Goal: Transaction & Acquisition: Purchase product/service

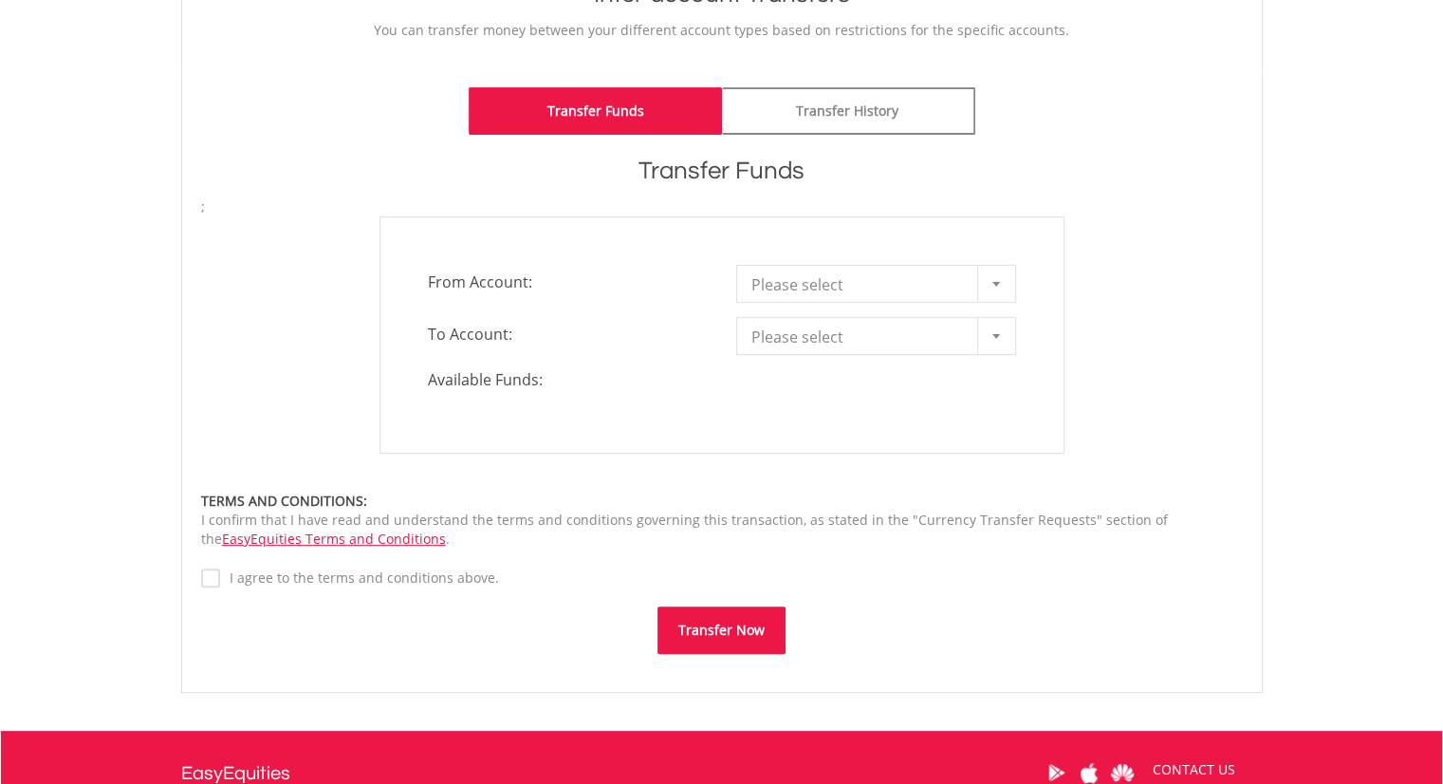
scroll to position [474, 0]
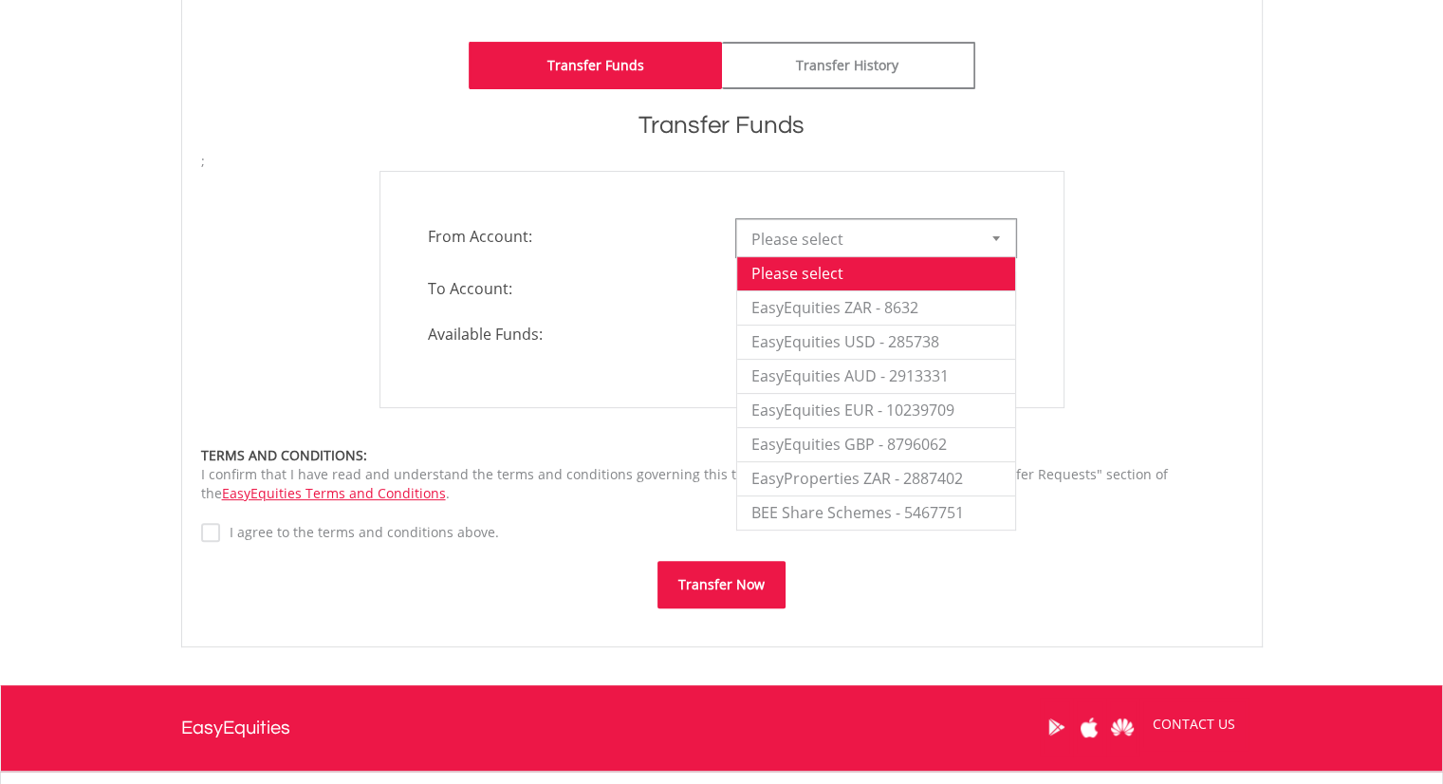
click at [997, 233] on div at bounding box center [996, 238] width 38 height 36
click at [853, 305] on li "EasyEquities ZAR - 8632" at bounding box center [876, 307] width 278 height 34
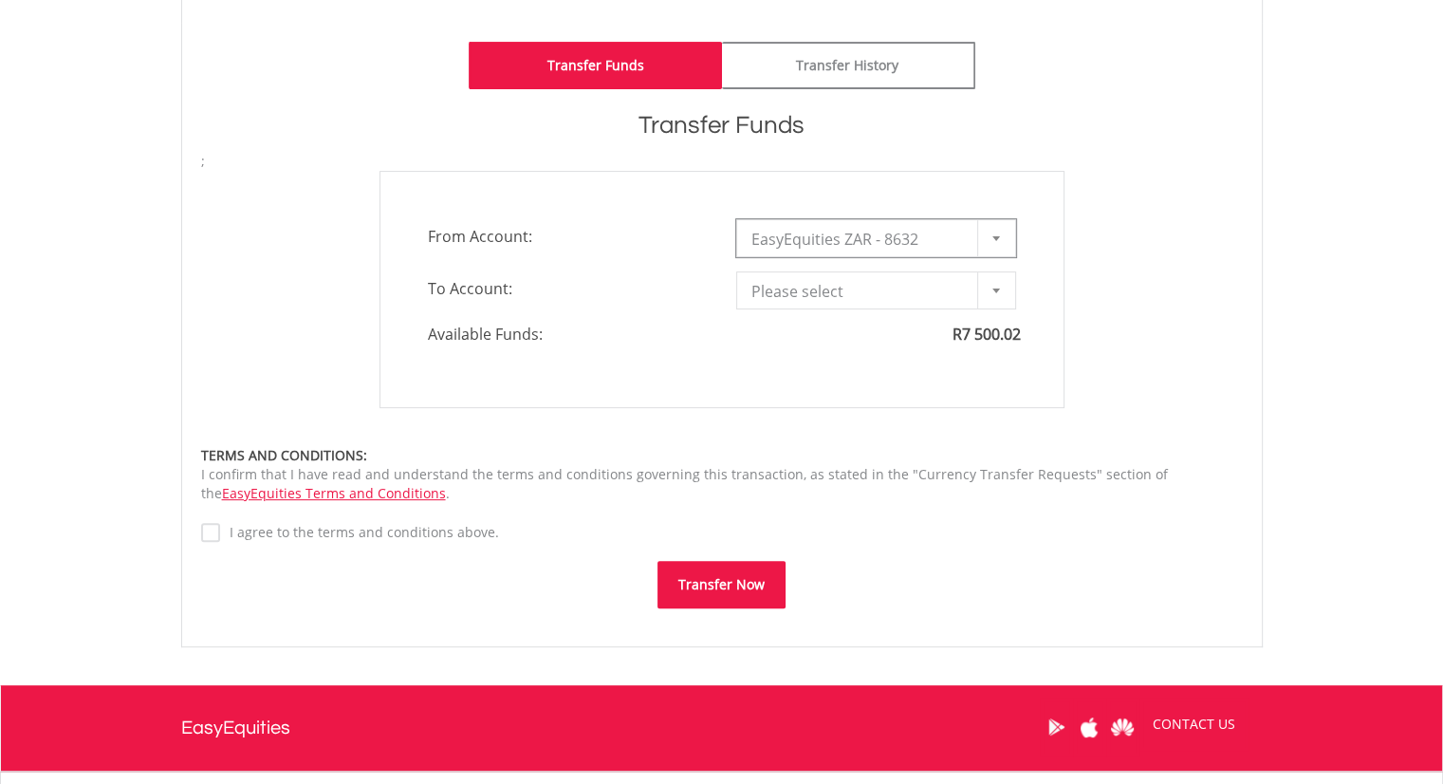
click at [995, 289] on b at bounding box center [997, 290] width 8 height 5
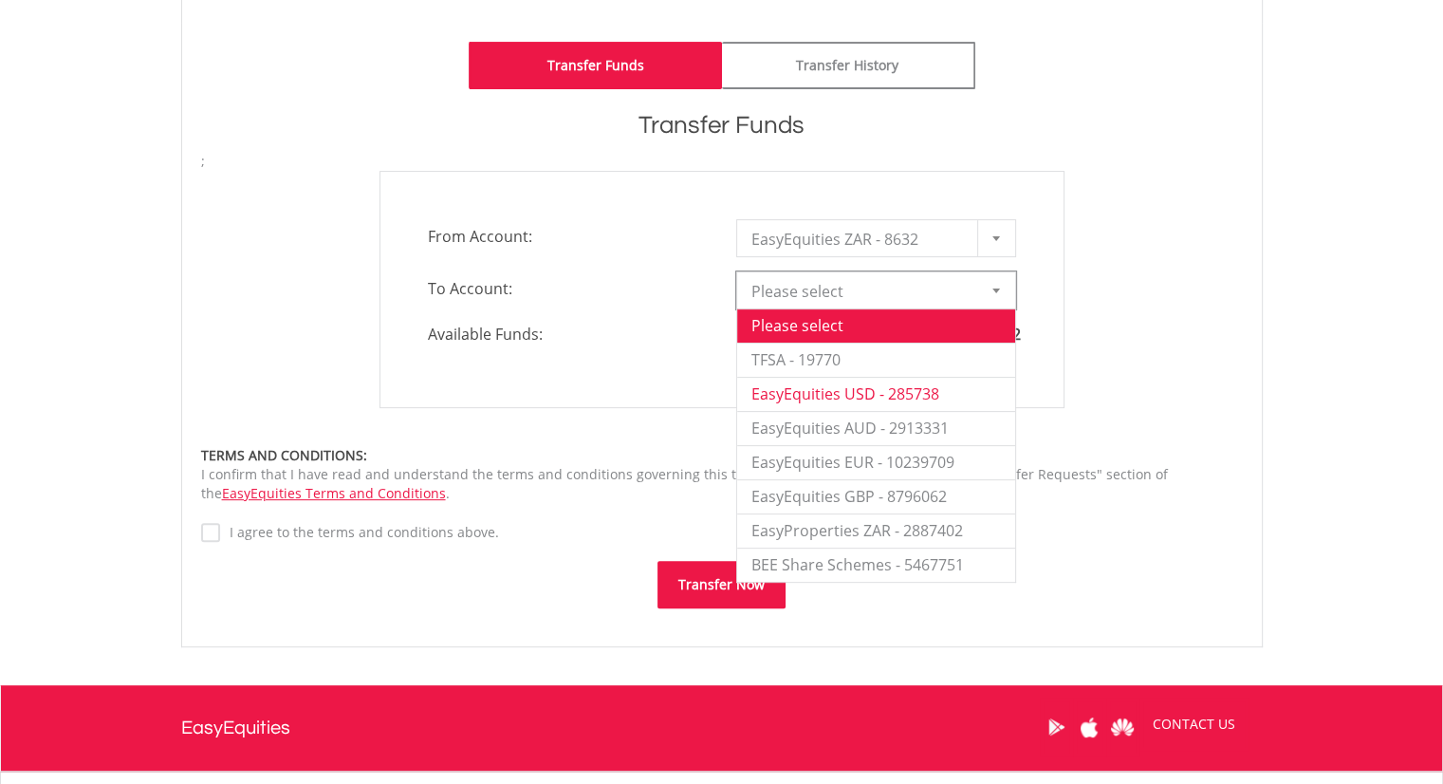
click at [838, 391] on li "EasyEquities USD - 285738" at bounding box center [876, 394] width 278 height 34
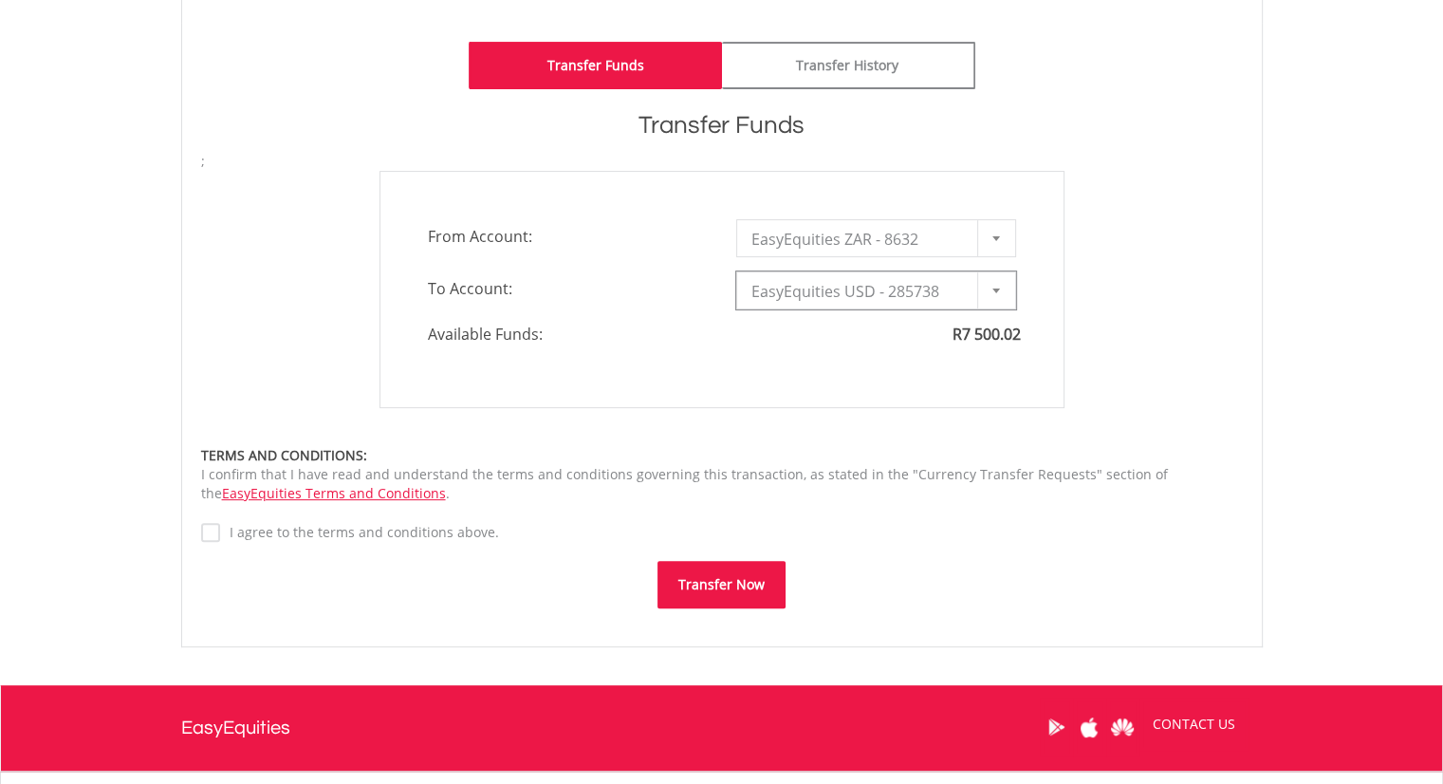
type input "*"
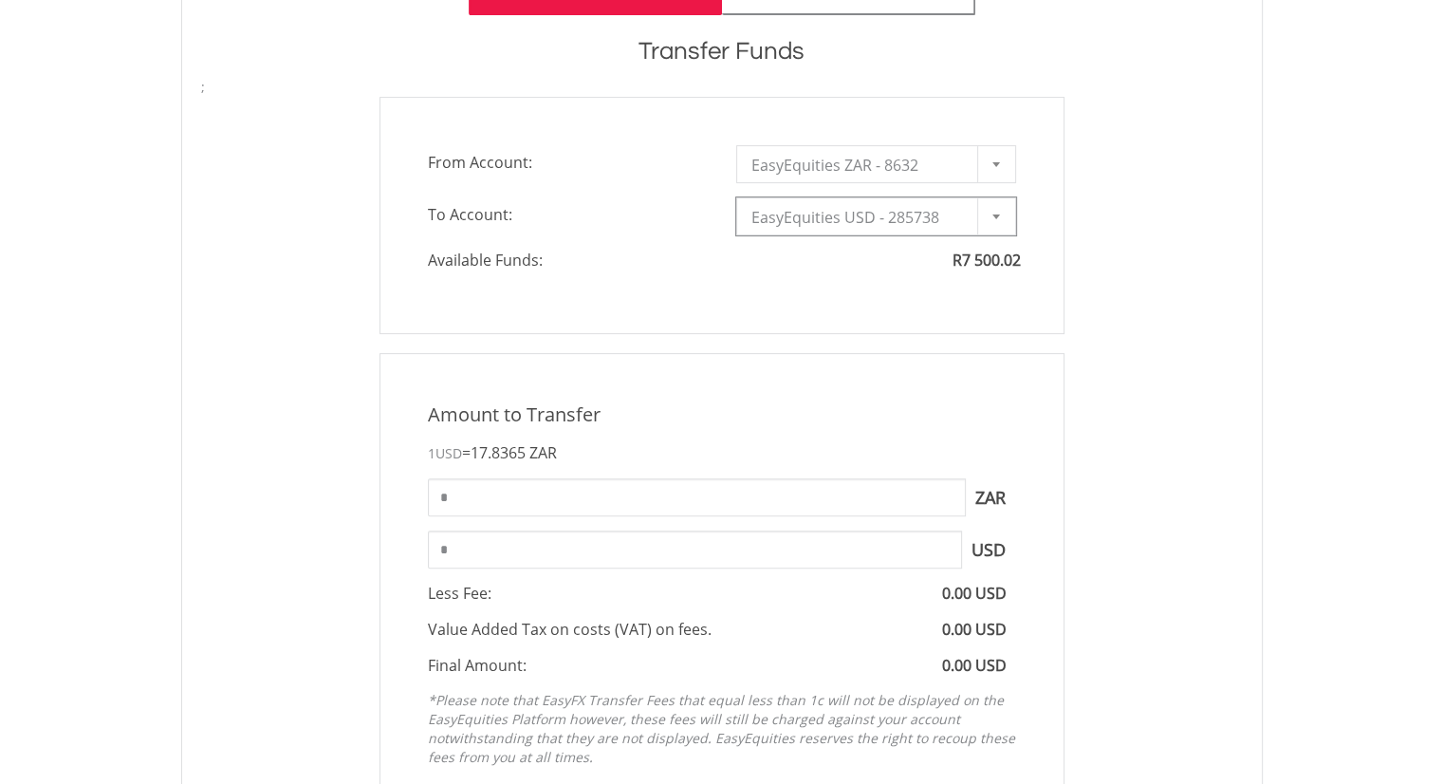
scroll to position [569, 0]
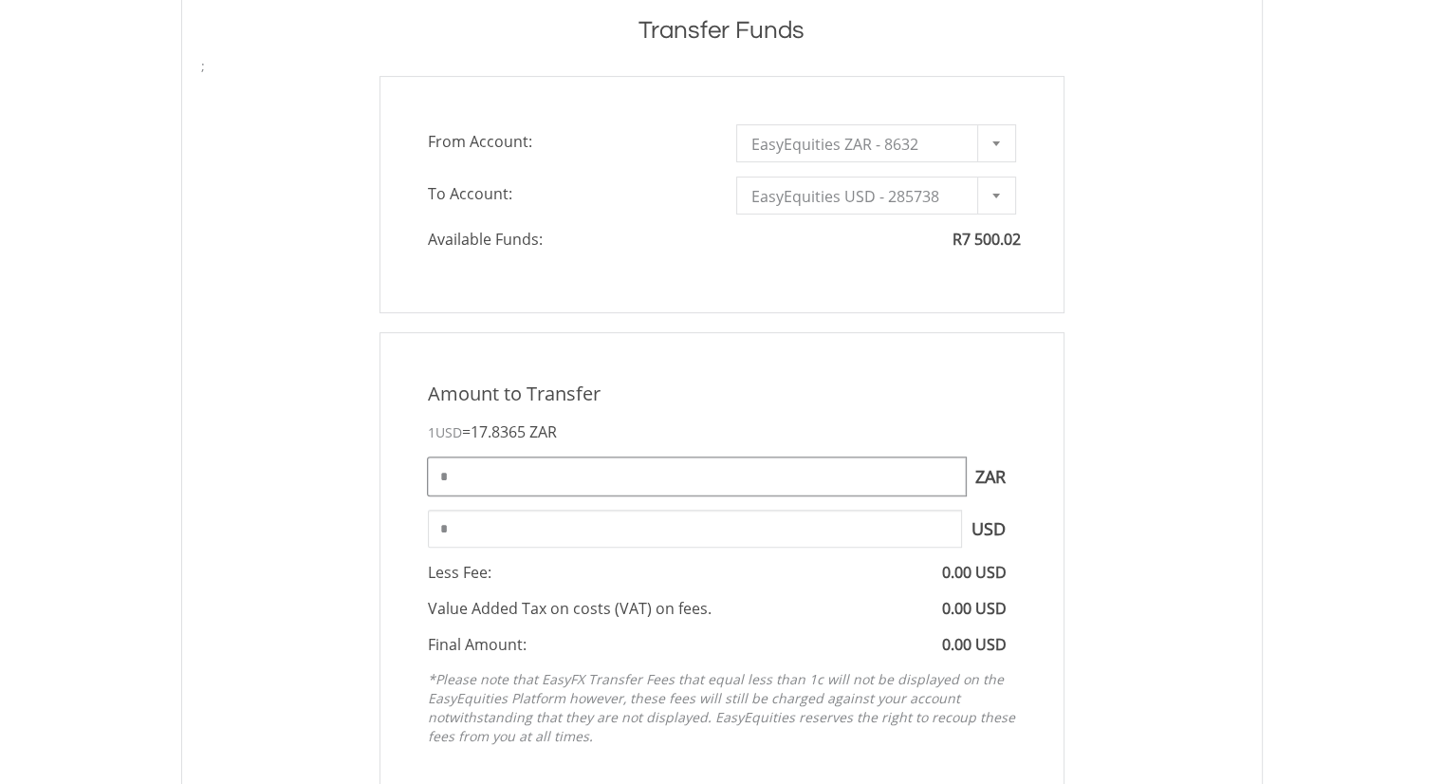
drag, startPoint x: 459, startPoint y: 474, endPoint x: 393, endPoint y: 473, distance: 66.5
click at [393, 473] on div "Amount to Transfer 1 USD = 17.8365 ZAR * ZAR You can transfer funds into your o…" at bounding box center [722, 568] width 685 height 472
type input "****"
type input "******"
click at [1144, 556] on div "Amount to Transfer 1 USD = 17.8365 ZAR **** ZAR You can transfer funds into you…" at bounding box center [722, 568] width 1070 height 472
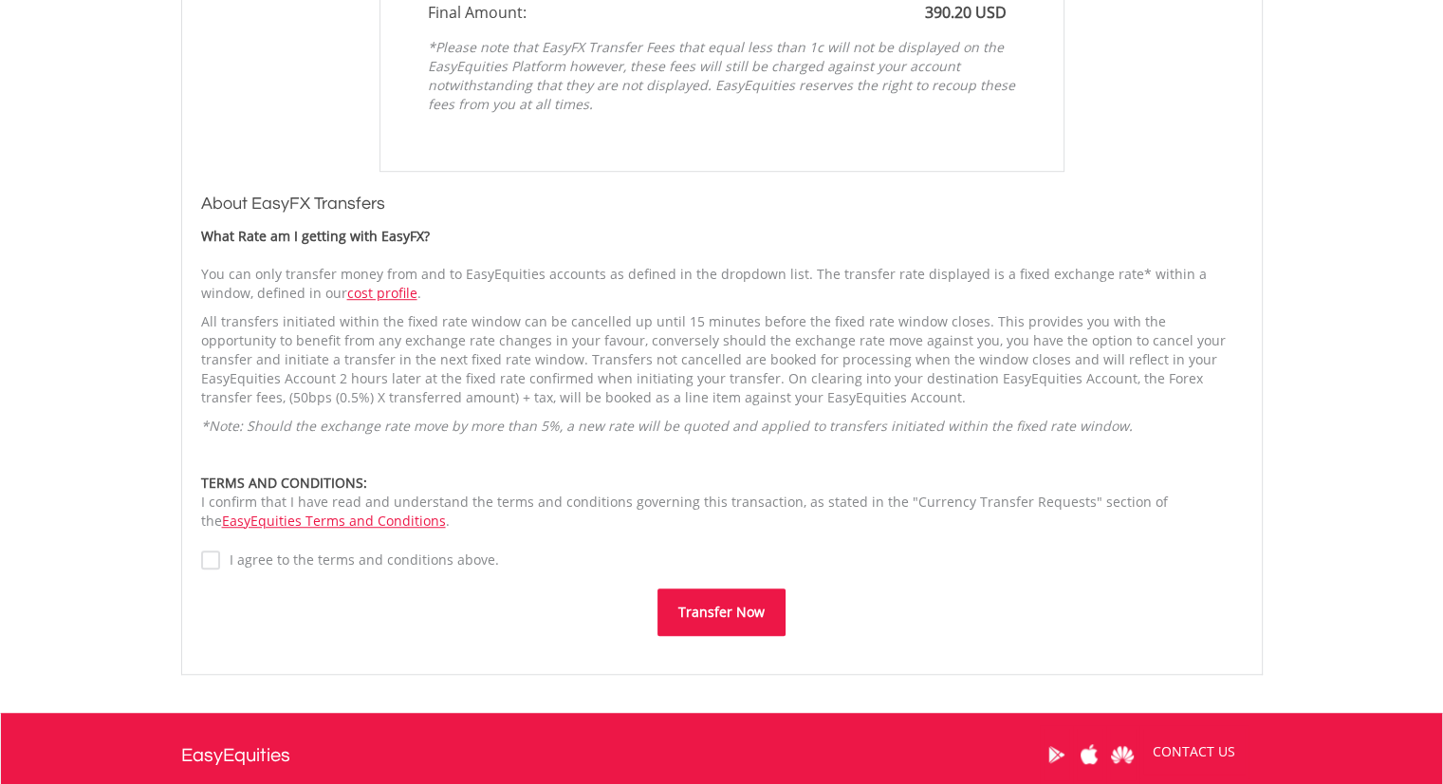
scroll to position [1329, 0]
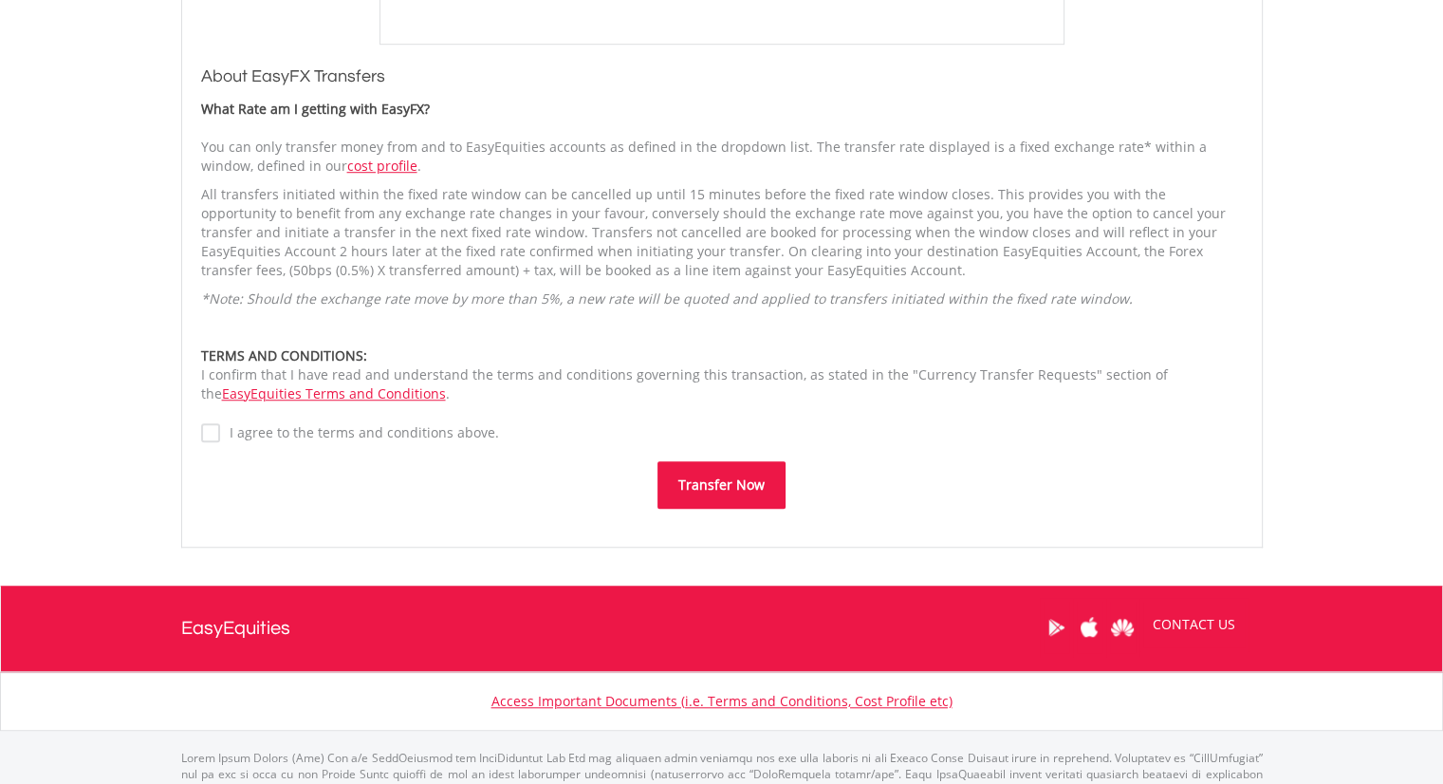
click at [718, 489] on button "Transfer Now" at bounding box center [722, 484] width 128 height 47
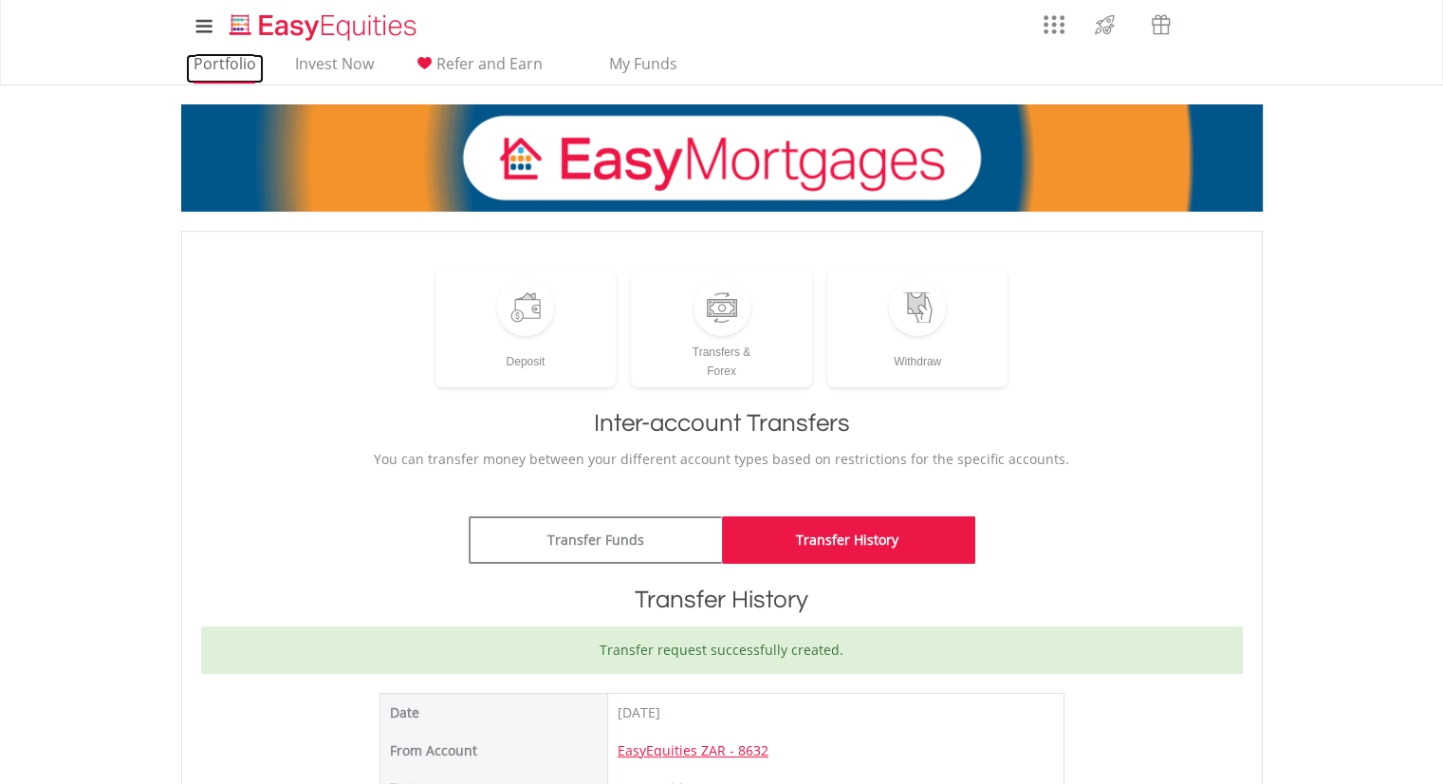
click at [234, 59] on link "Portfolio" at bounding box center [225, 68] width 78 height 29
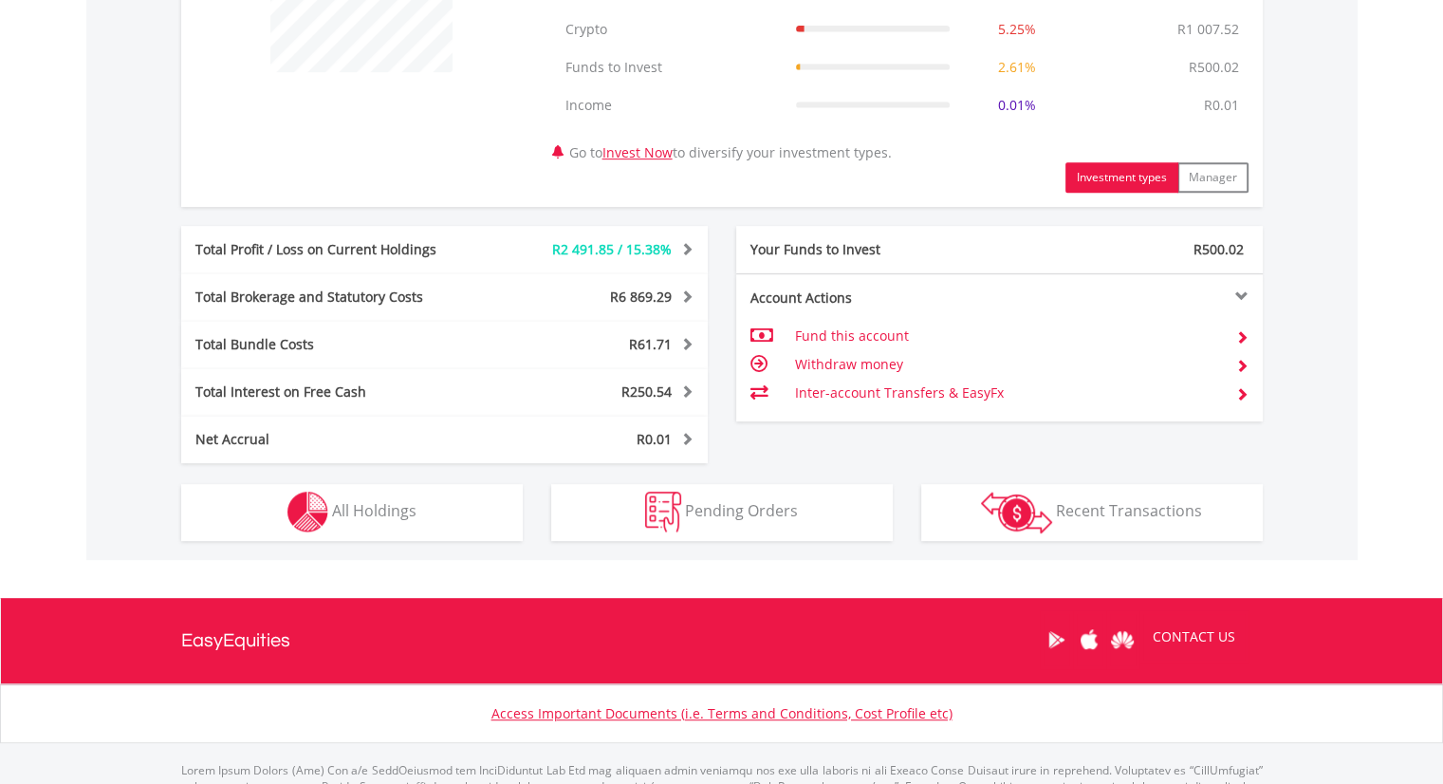
scroll to position [930, 0]
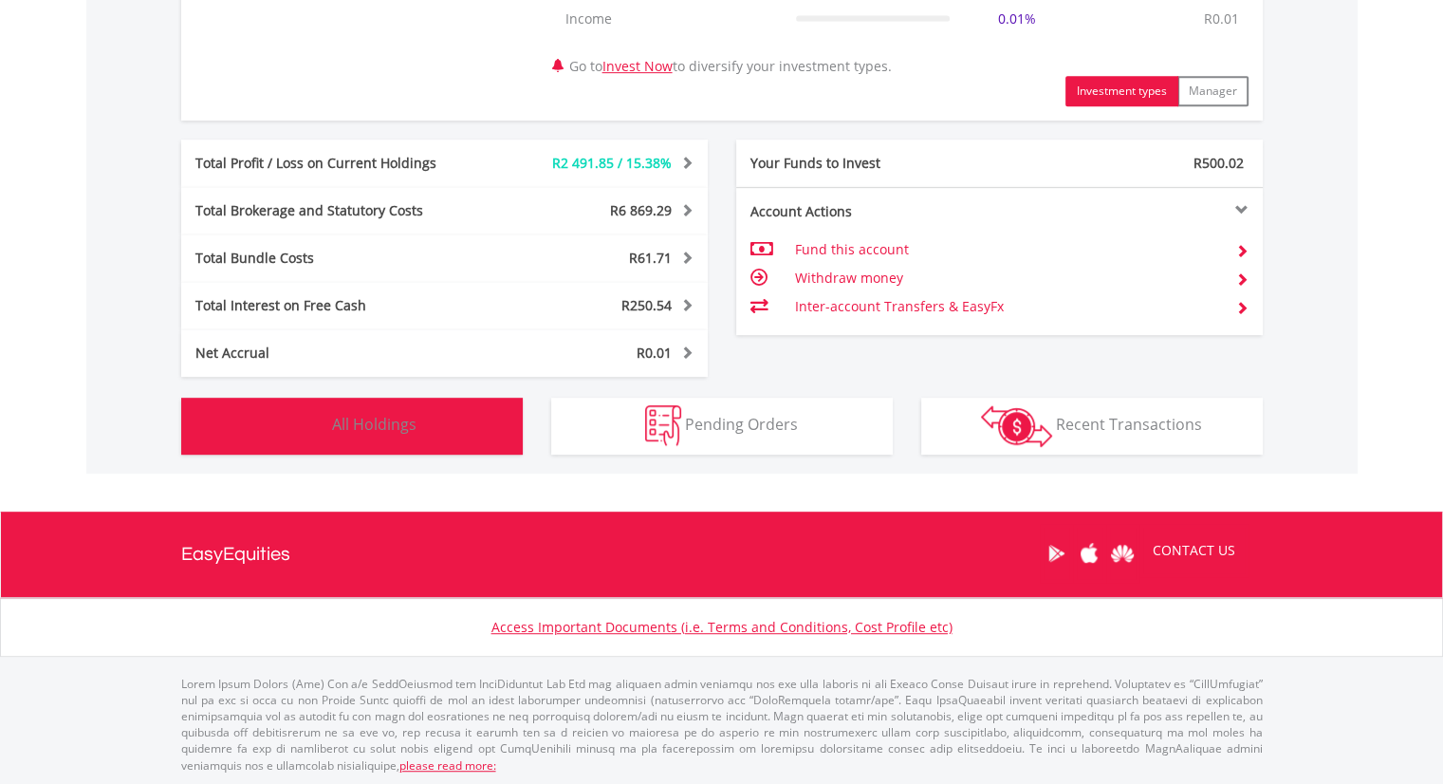
click at [407, 437] on button "Holdings All Holdings" at bounding box center [352, 426] width 342 height 57
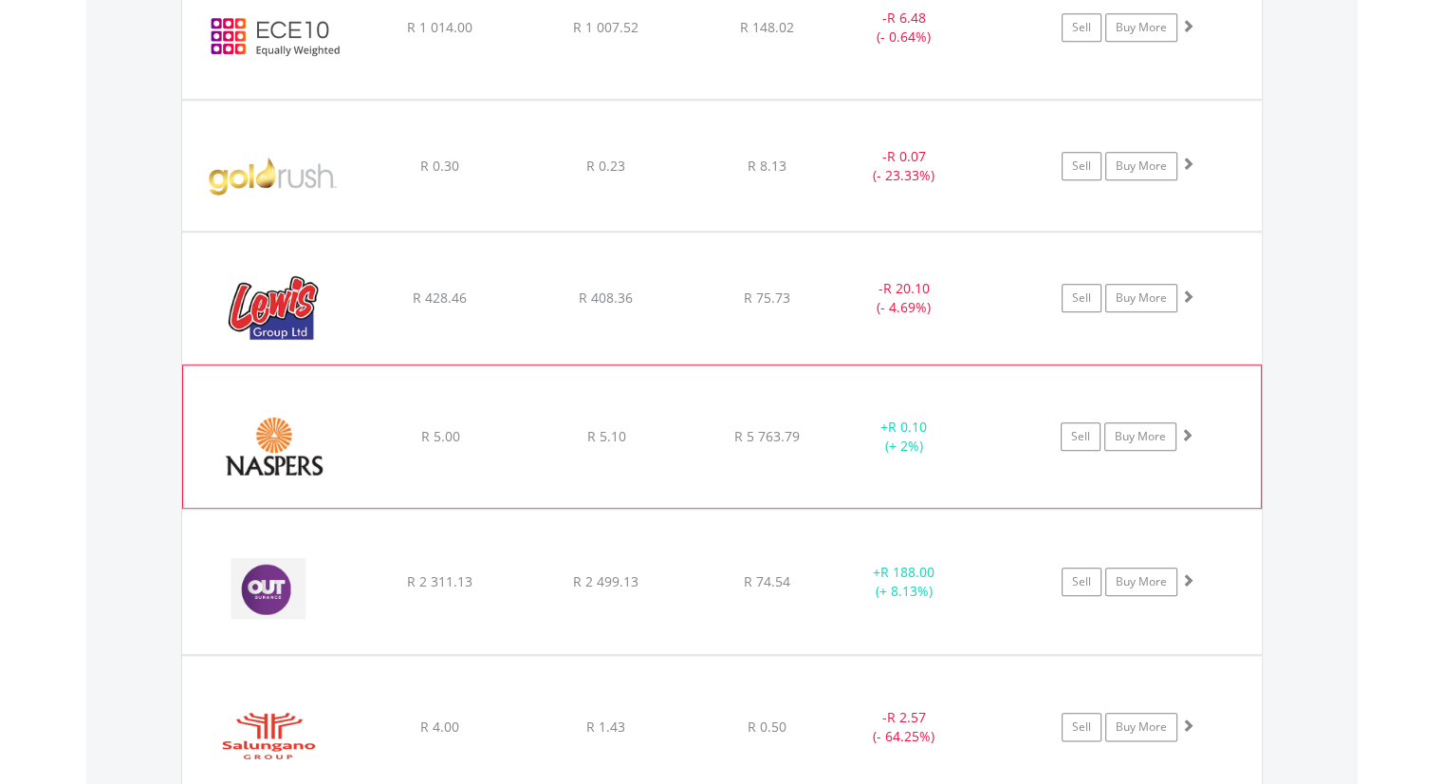
scroll to position [2009, 0]
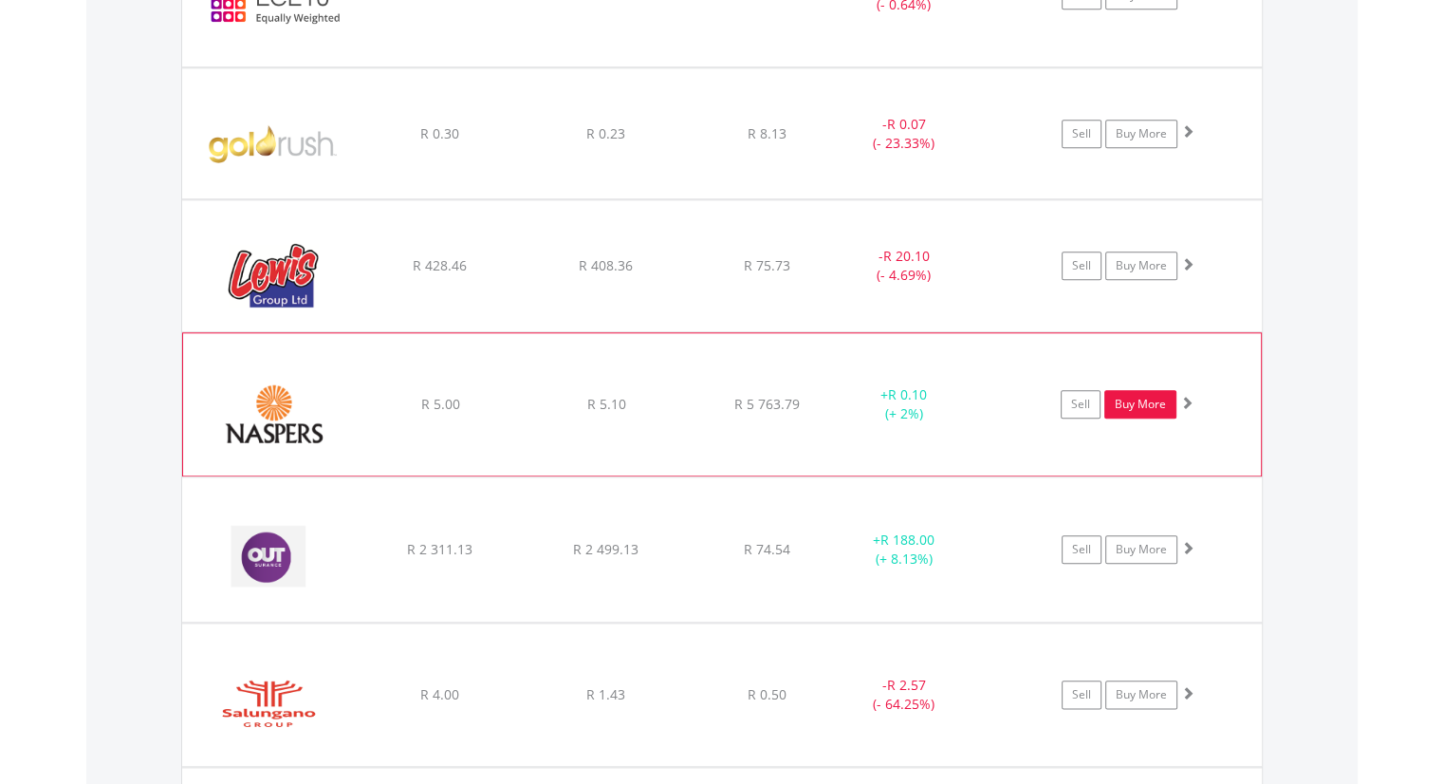
click at [1149, 400] on link "Buy More" at bounding box center [1141, 404] width 72 height 28
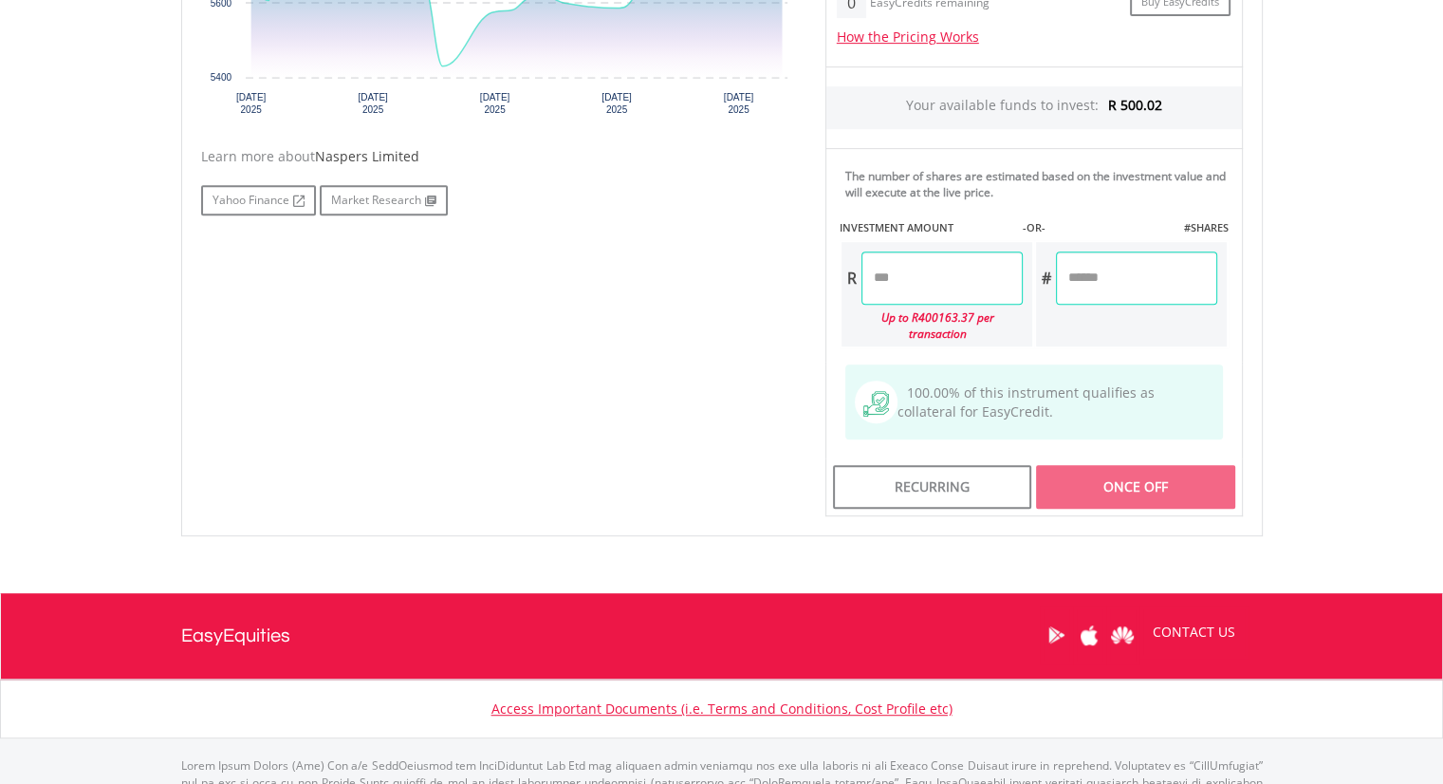
scroll to position [938, 0]
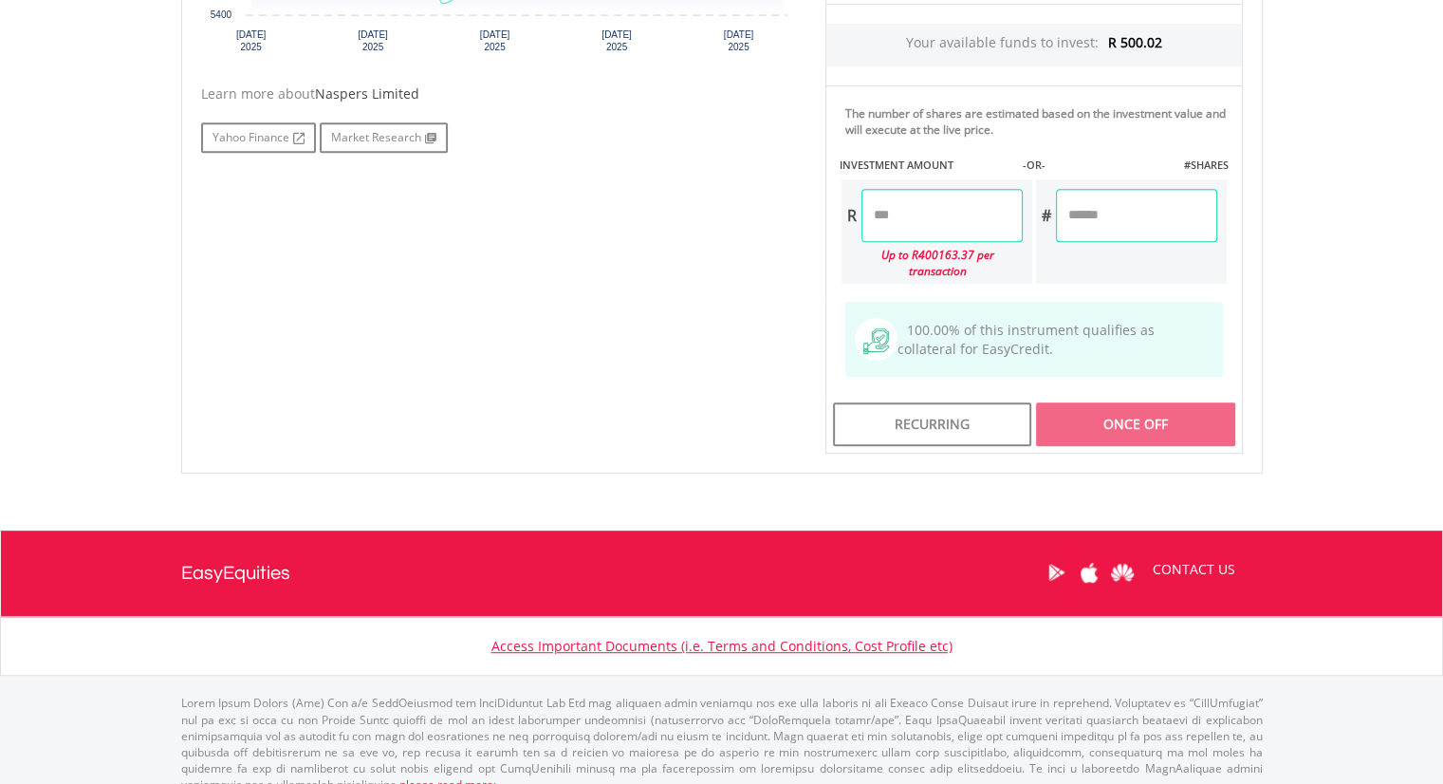
click at [876, 195] on input "number" at bounding box center [942, 215] width 161 height 53
drag, startPoint x: 902, startPoint y: 214, endPoint x: 865, endPoint y: 210, distance: 37.2
click at [865, 210] on input "number" at bounding box center [942, 215] width 161 height 53
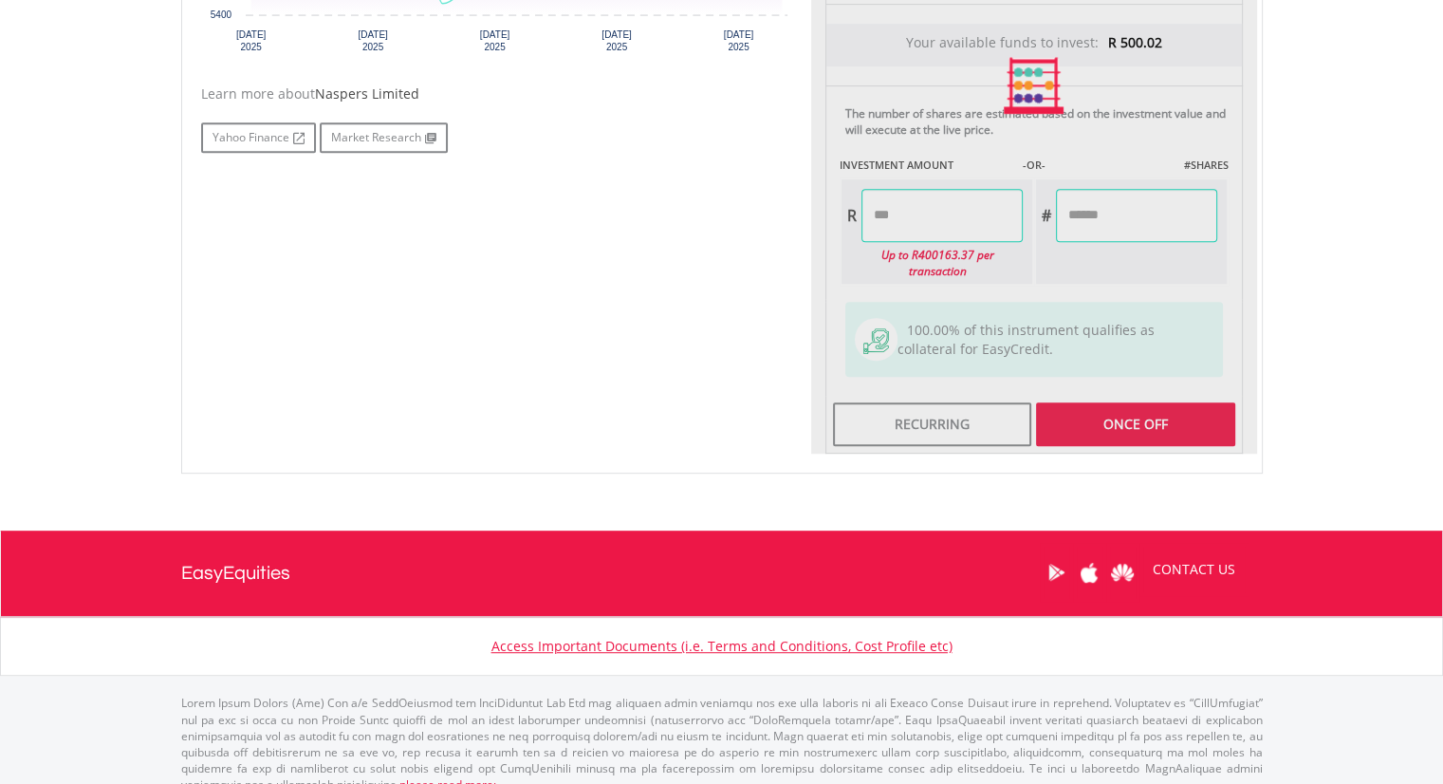
type input "******"
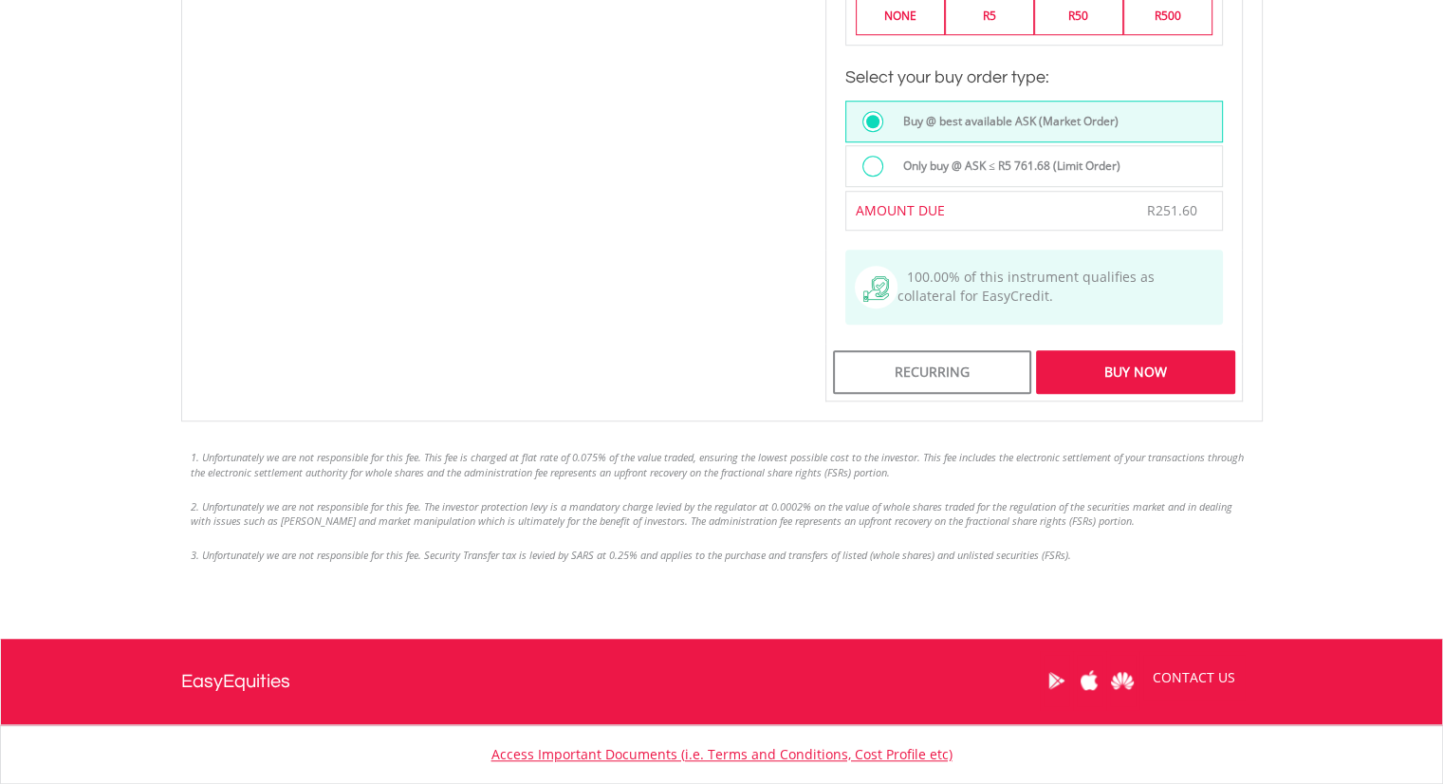
scroll to position [1507, 0]
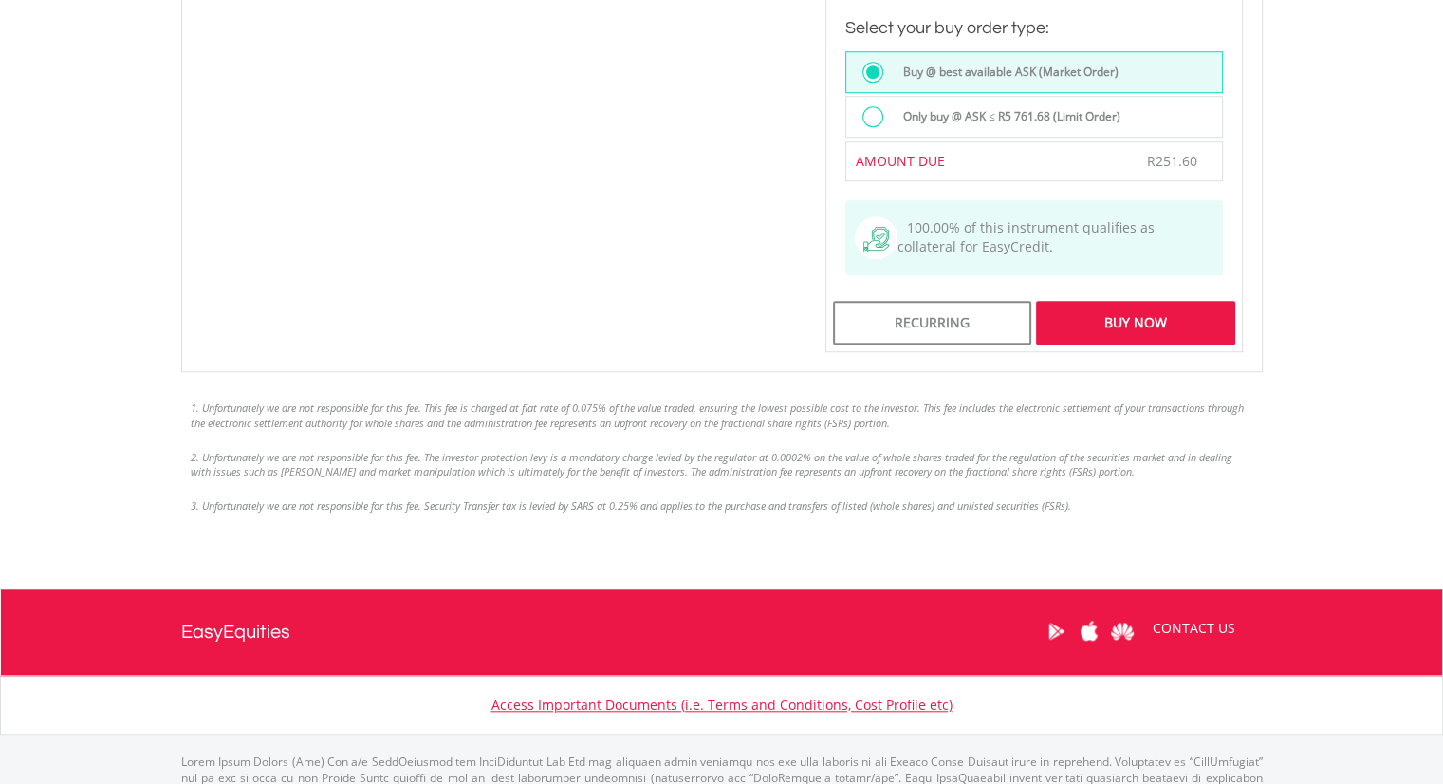
click at [1162, 307] on div "Buy Now" at bounding box center [1135, 323] width 198 height 44
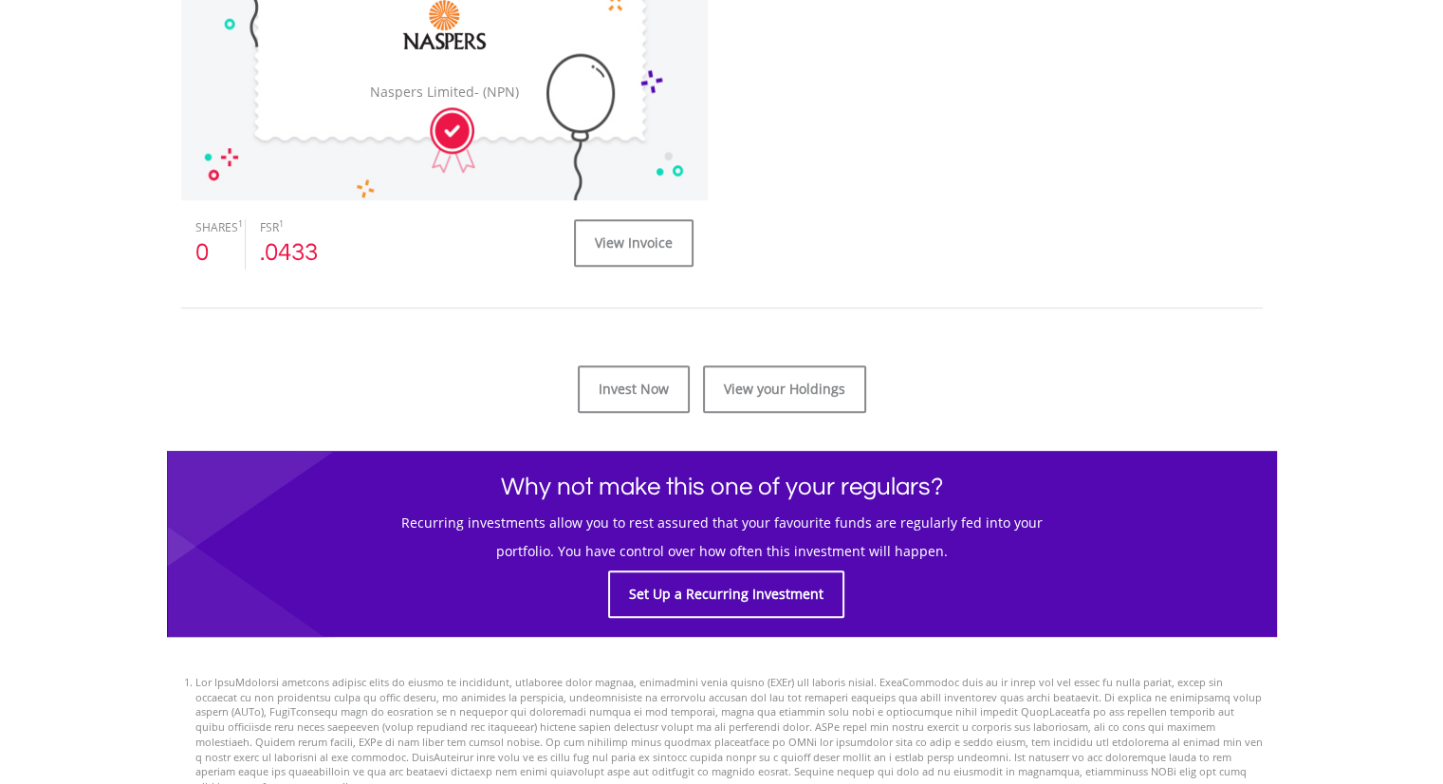
scroll to position [854, 0]
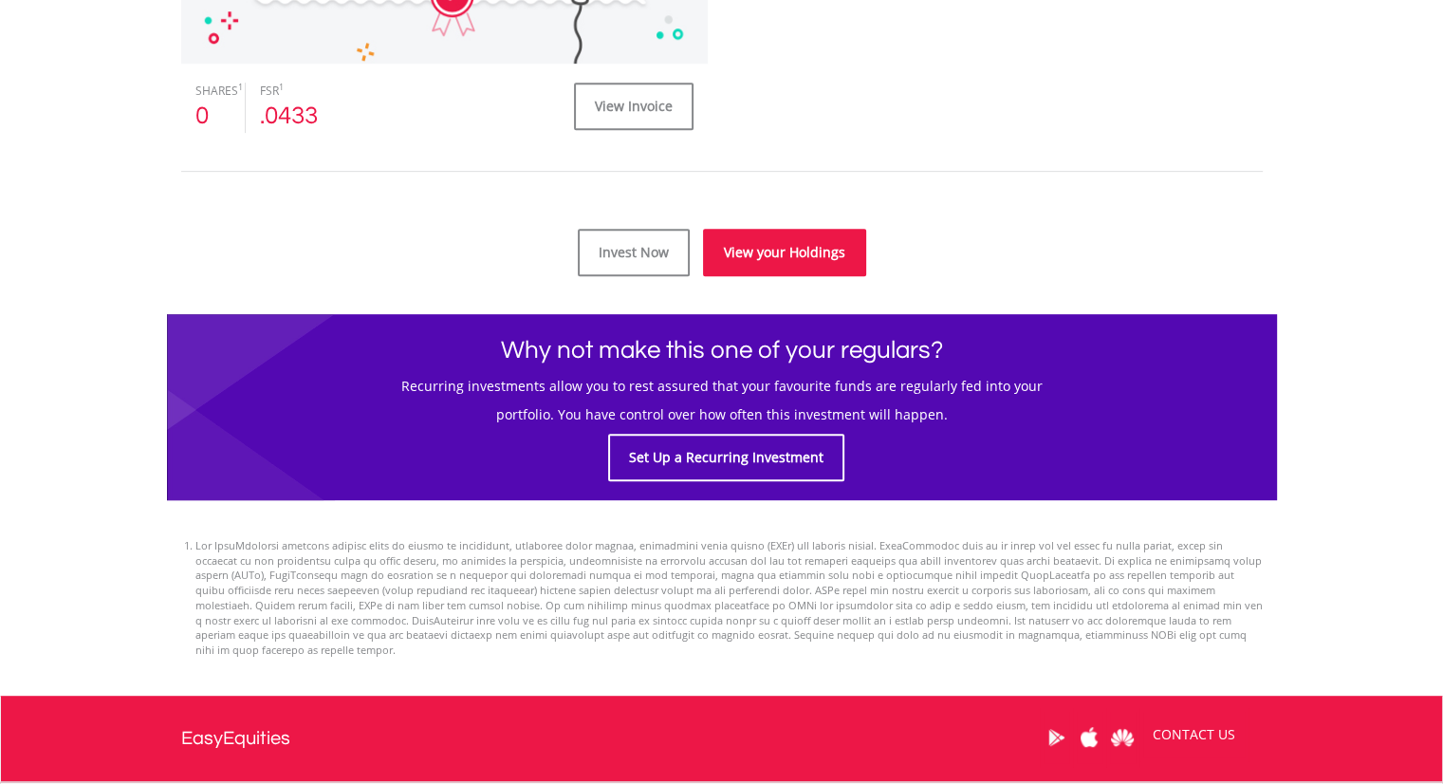
click at [759, 256] on link "View your Holdings" at bounding box center [784, 252] width 163 height 47
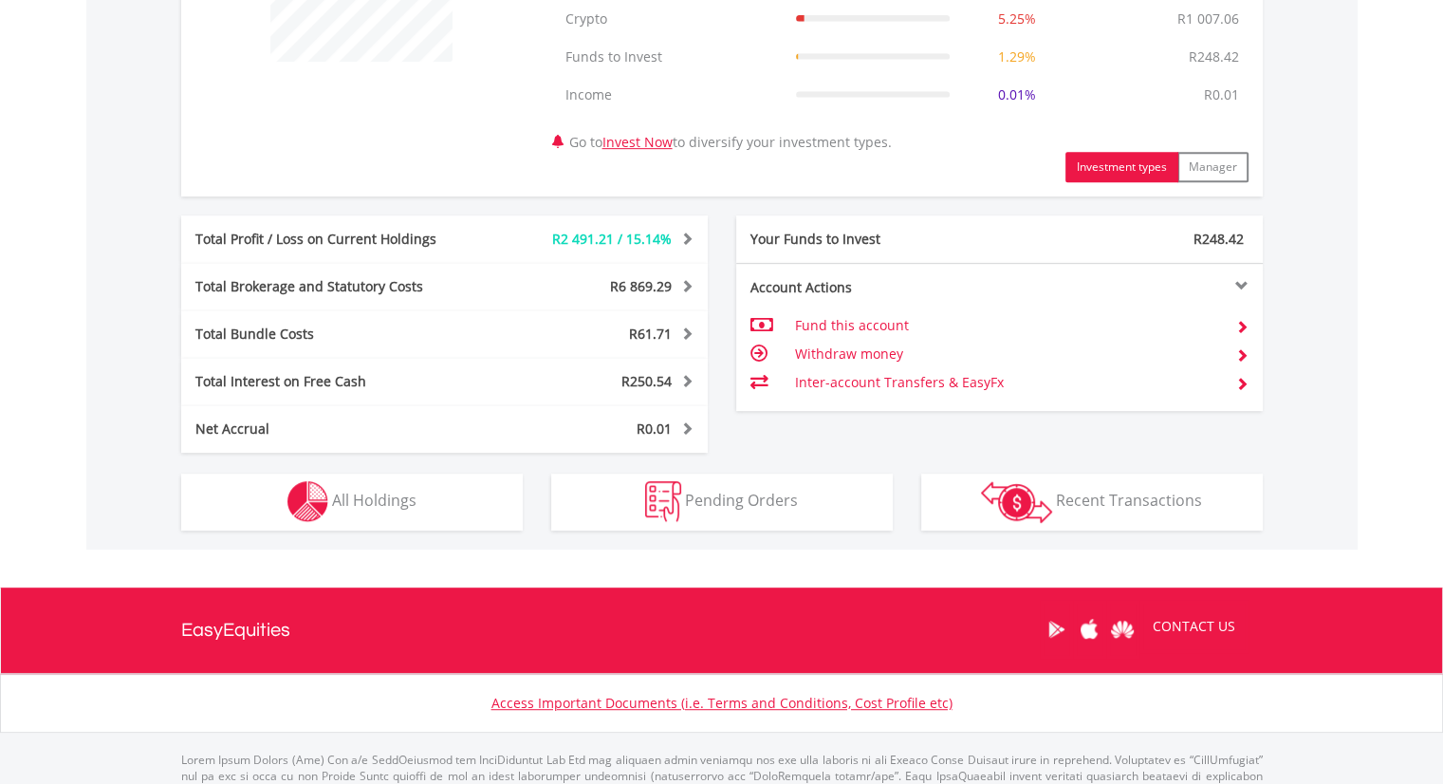
scroll to position [930, 0]
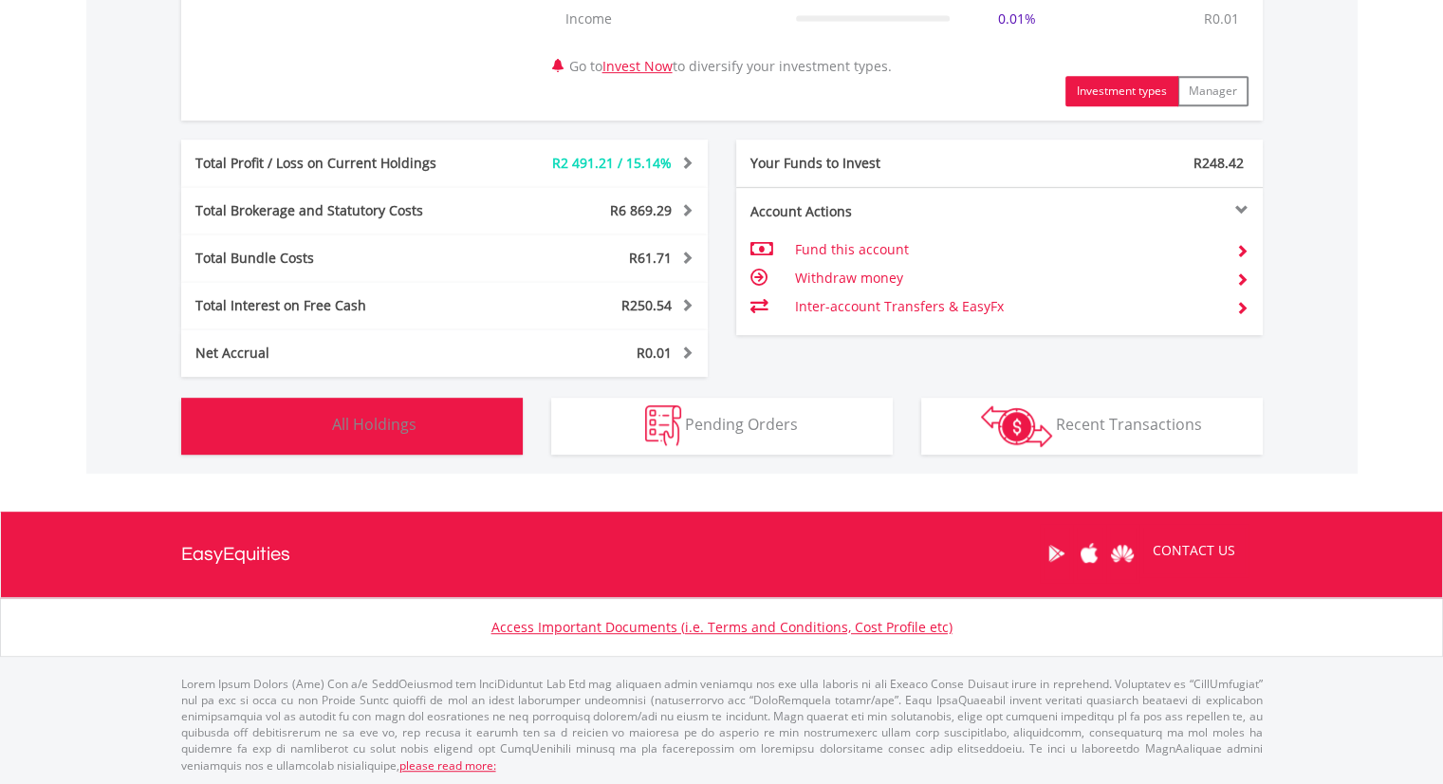
click at [452, 432] on button "Holdings All Holdings" at bounding box center [352, 426] width 342 height 57
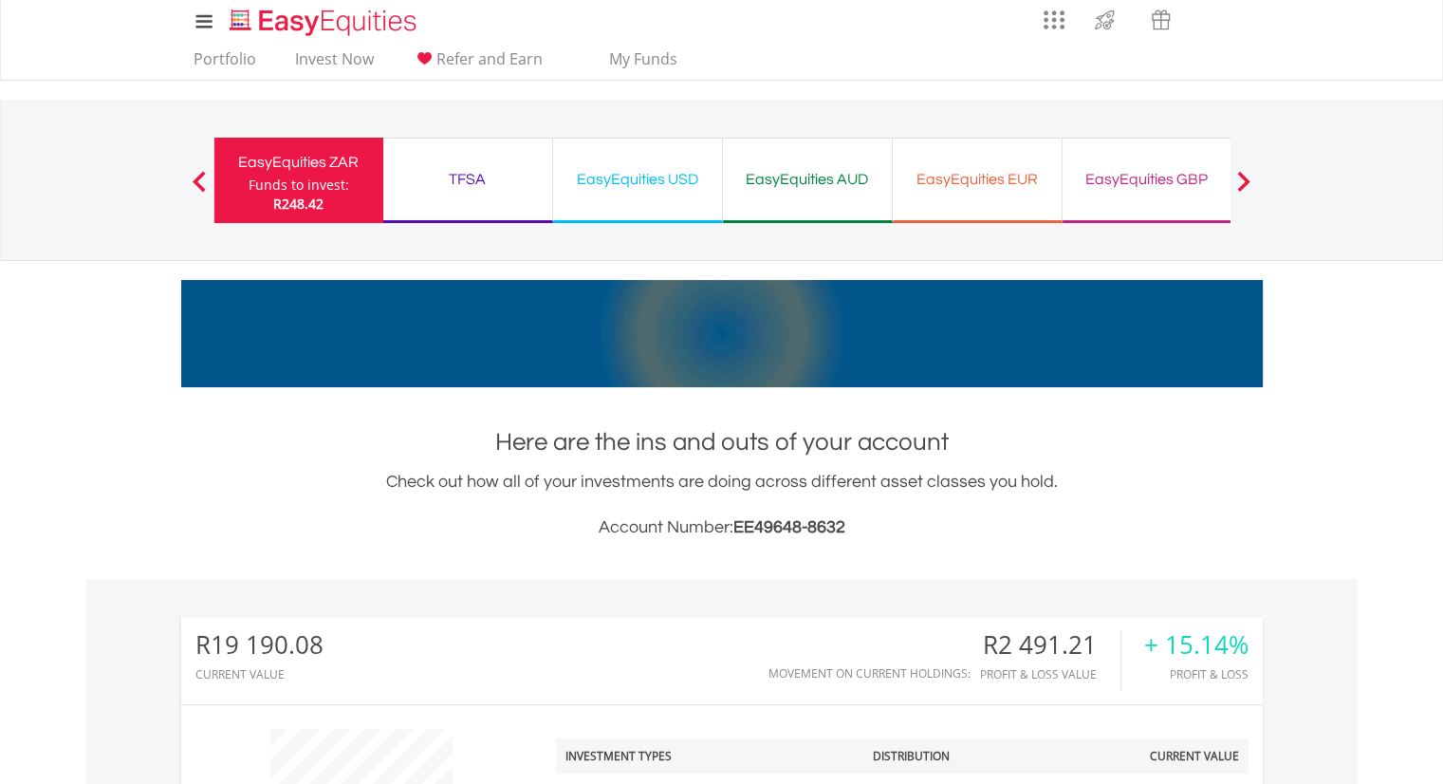
scroll to position [0, 0]
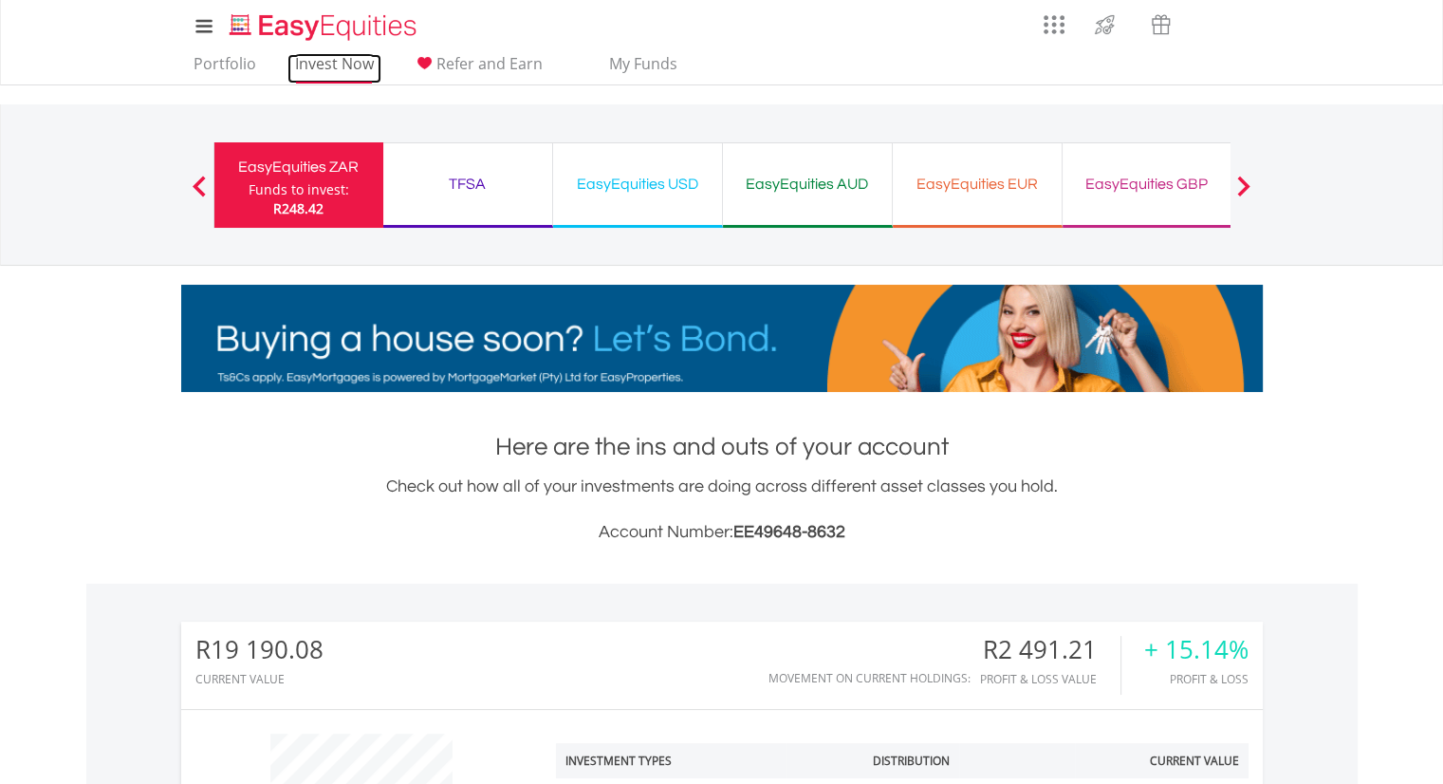
click at [339, 69] on link "Invest Now" at bounding box center [335, 68] width 94 height 29
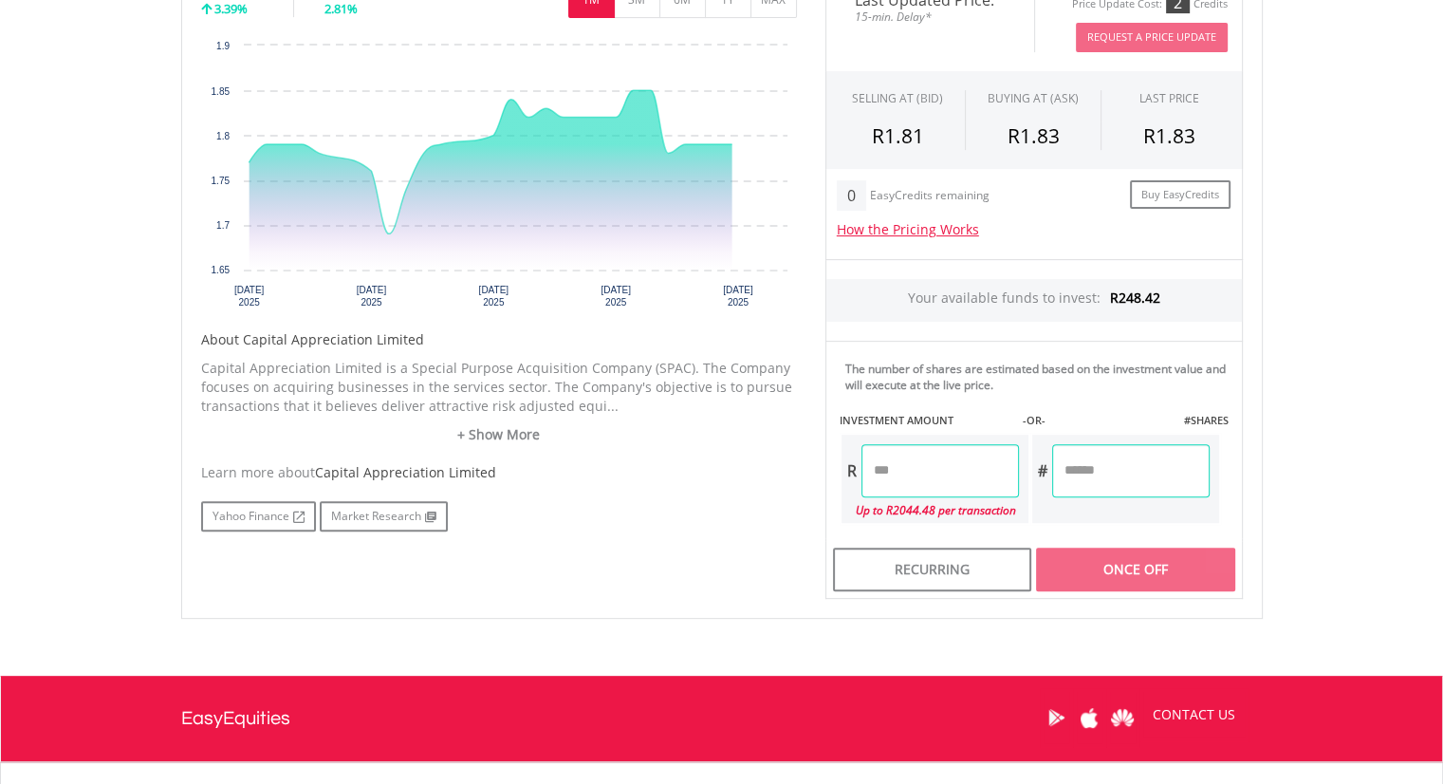
scroll to position [664, 0]
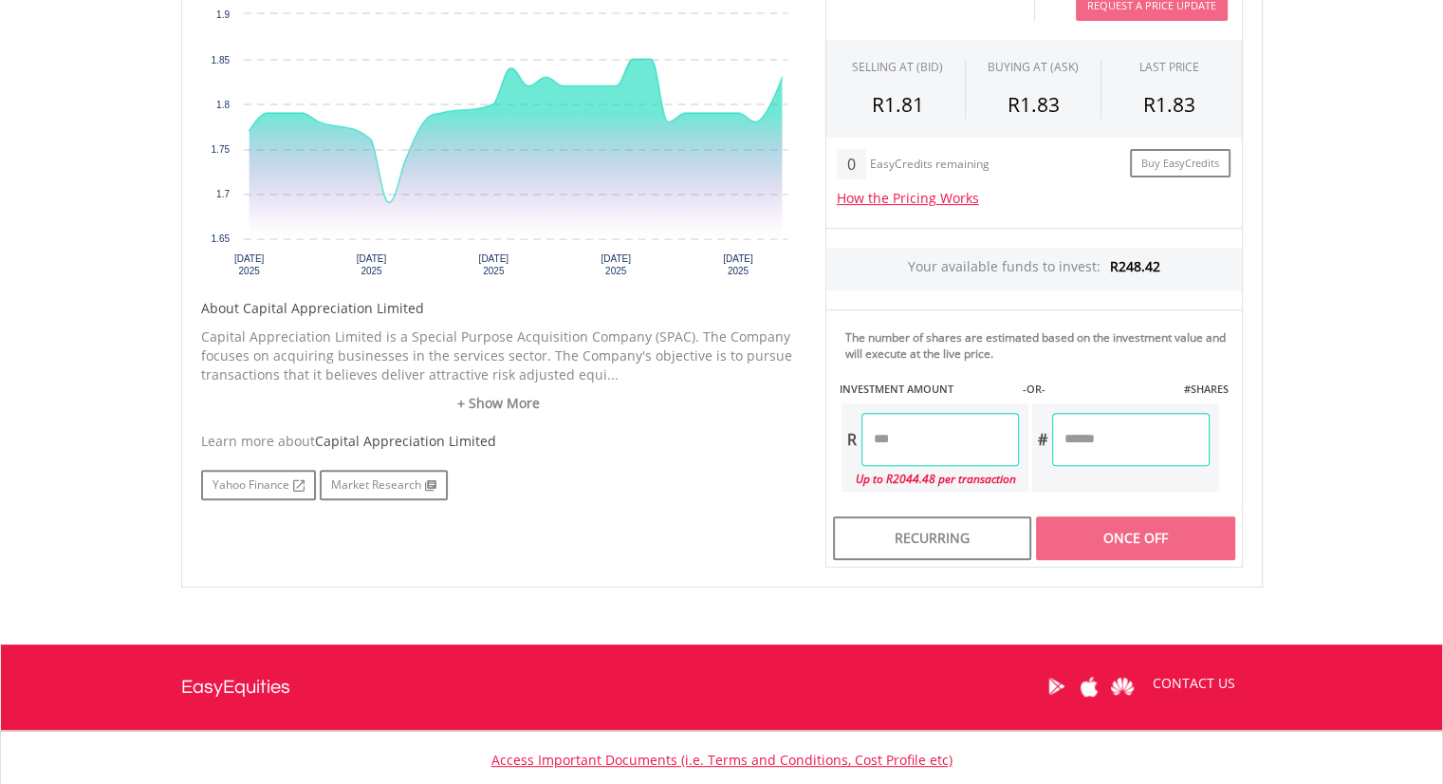
click at [910, 450] on input "number" at bounding box center [941, 439] width 158 height 53
click at [1325, 445] on body "My Investments Invest Now New Listings Sell My Recurring Investments Pending Or…" at bounding box center [721, 135] width 1443 height 1599
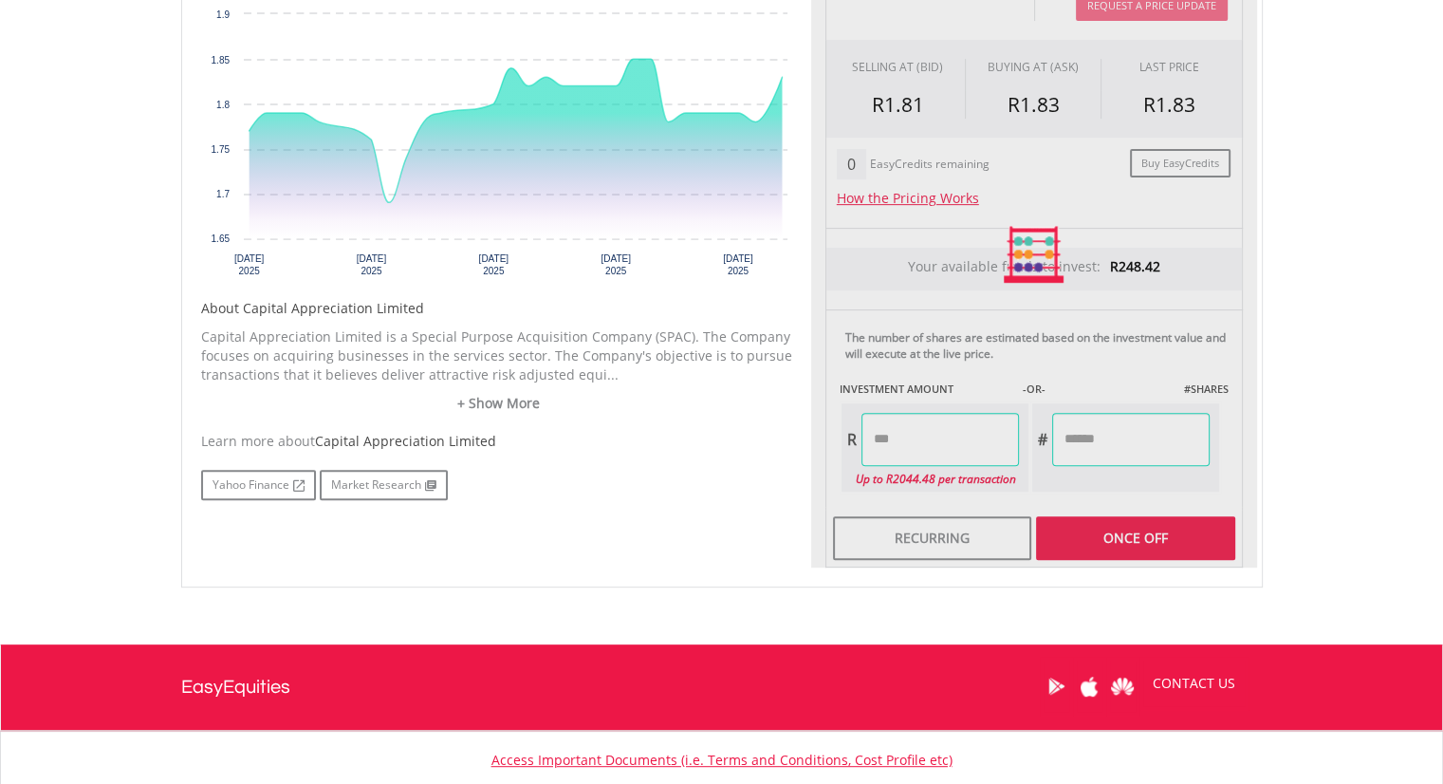
type input "******"
type input "********"
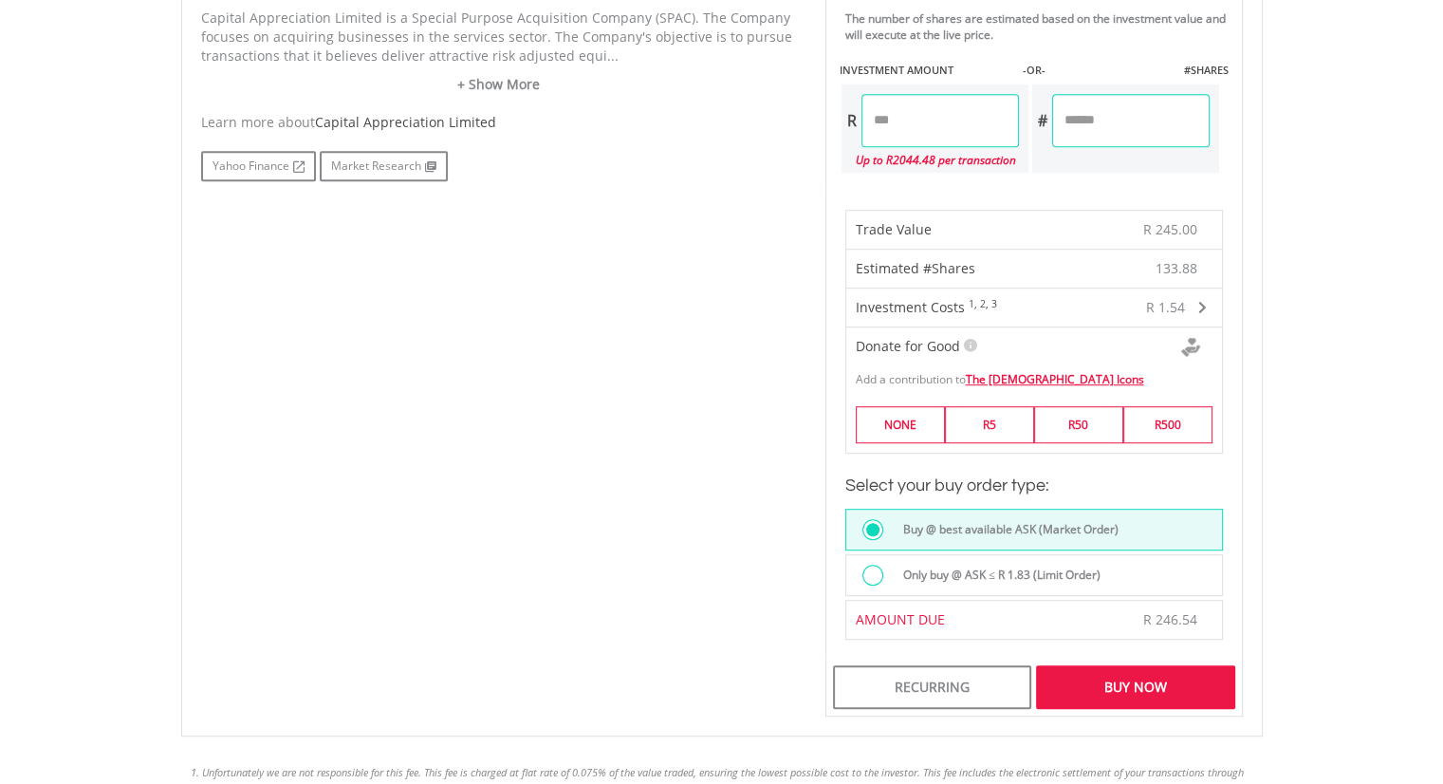
scroll to position [1044, 0]
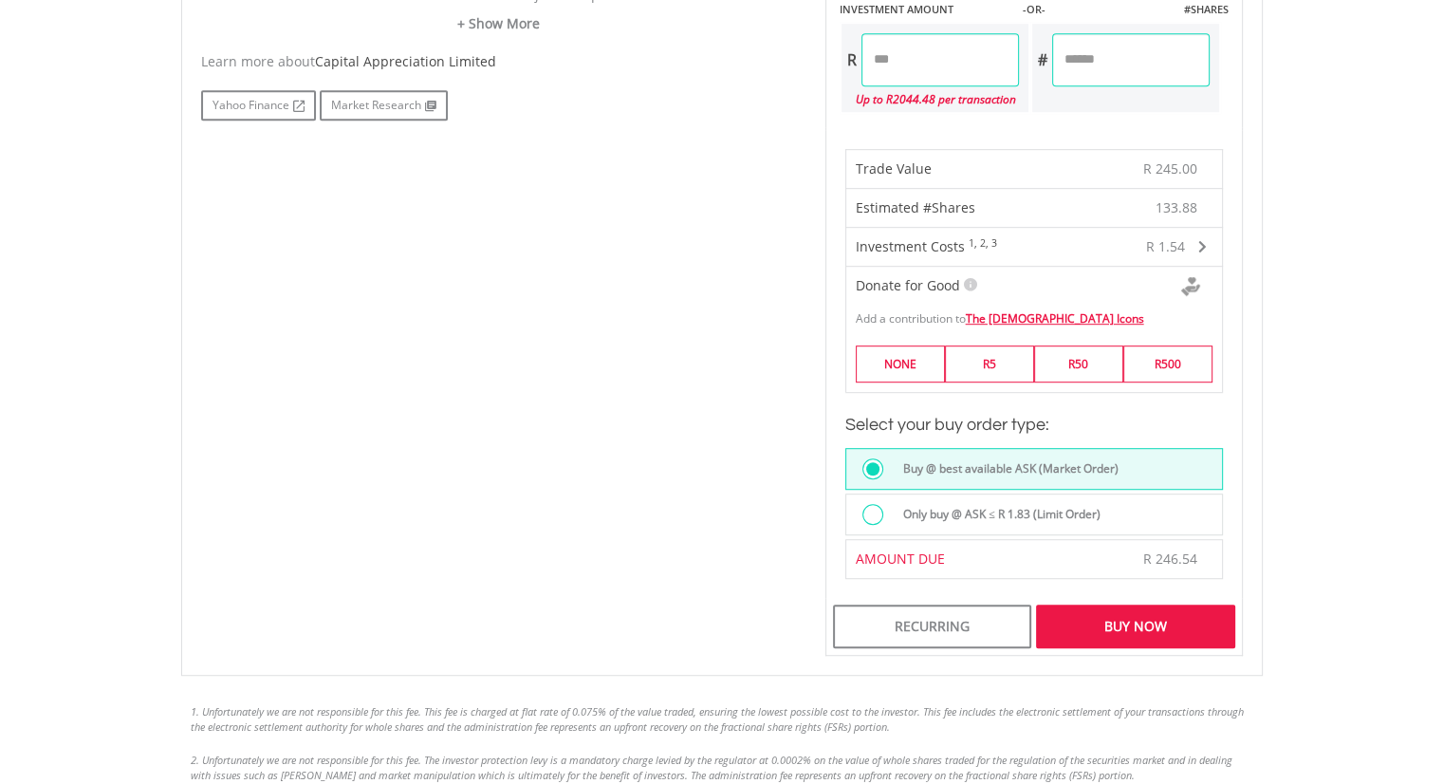
click at [1131, 620] on div "Buy Now" at bounding box center [1135, 626] width 198 height 44
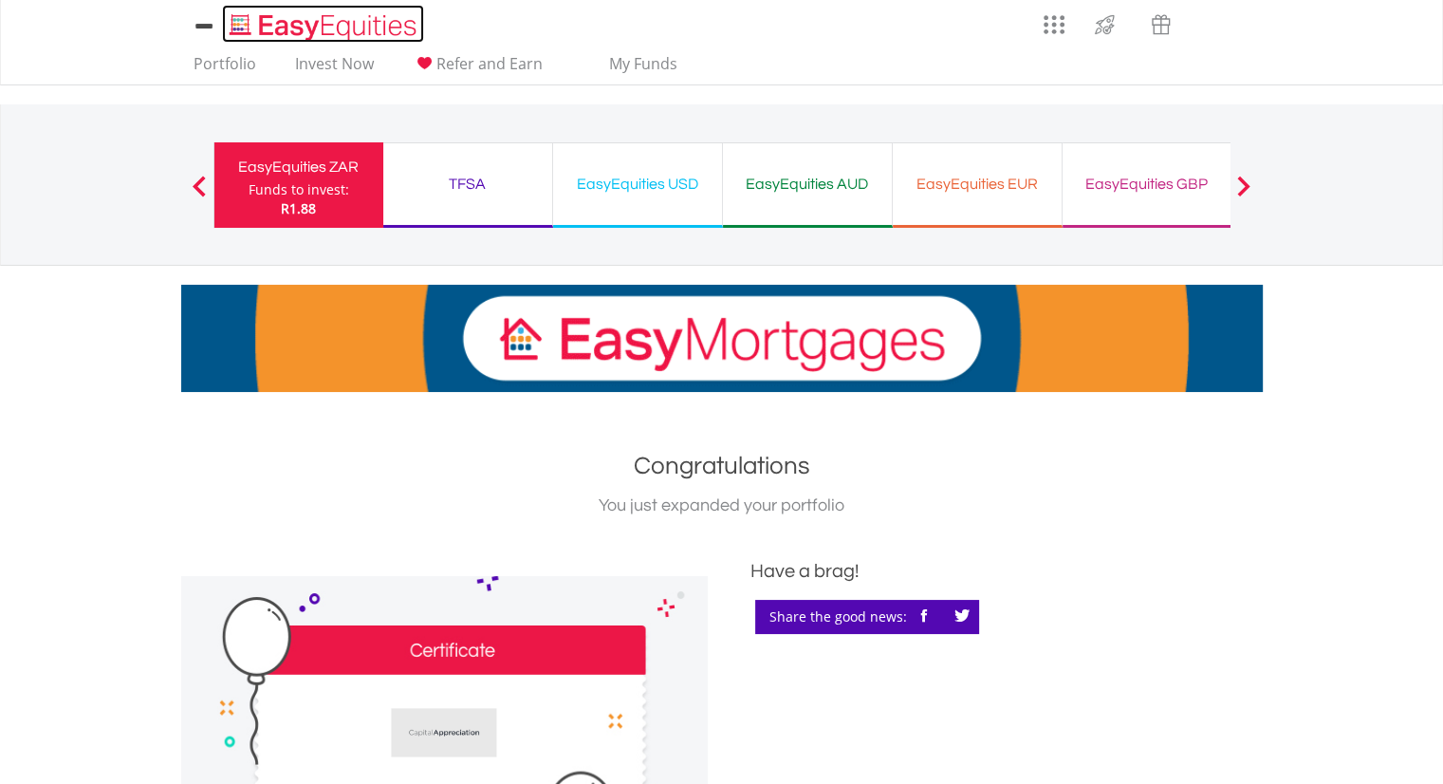
click at [317, 15] on img "Home page" at bounding box center [325, 26] width 198 height 31
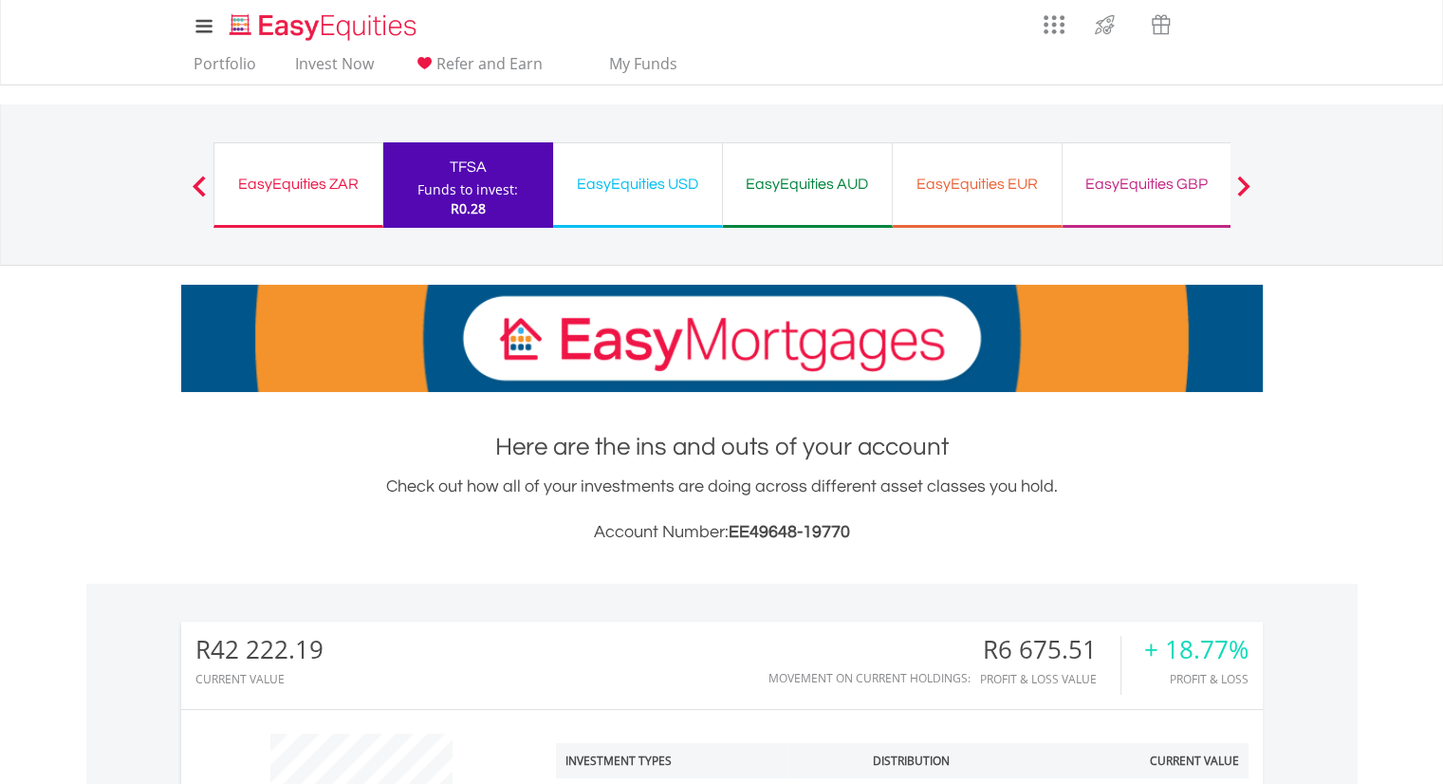
click at [679, 181] on div "EasyEquities USD" at bounding box center [638, 184] width 146 height 27
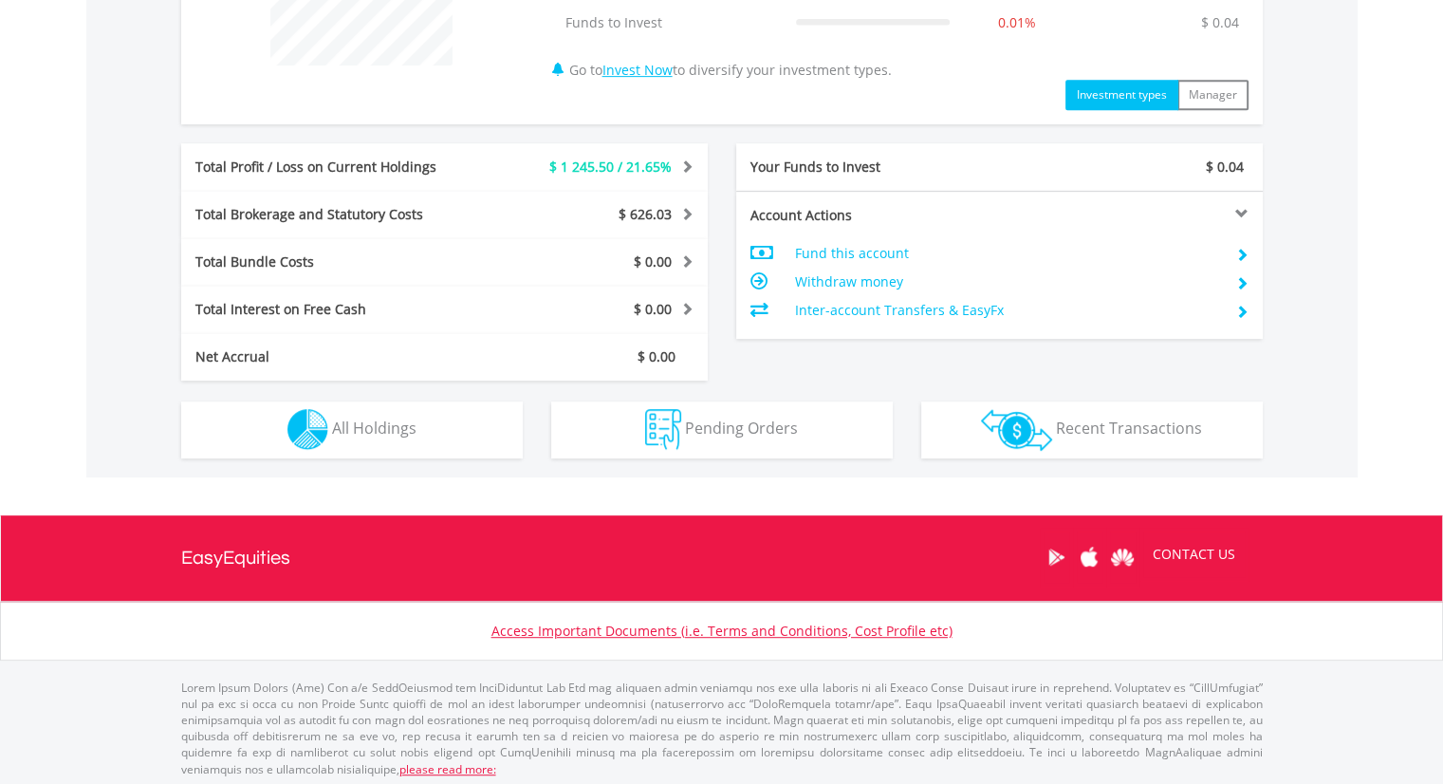
scroll to position [854, 0]
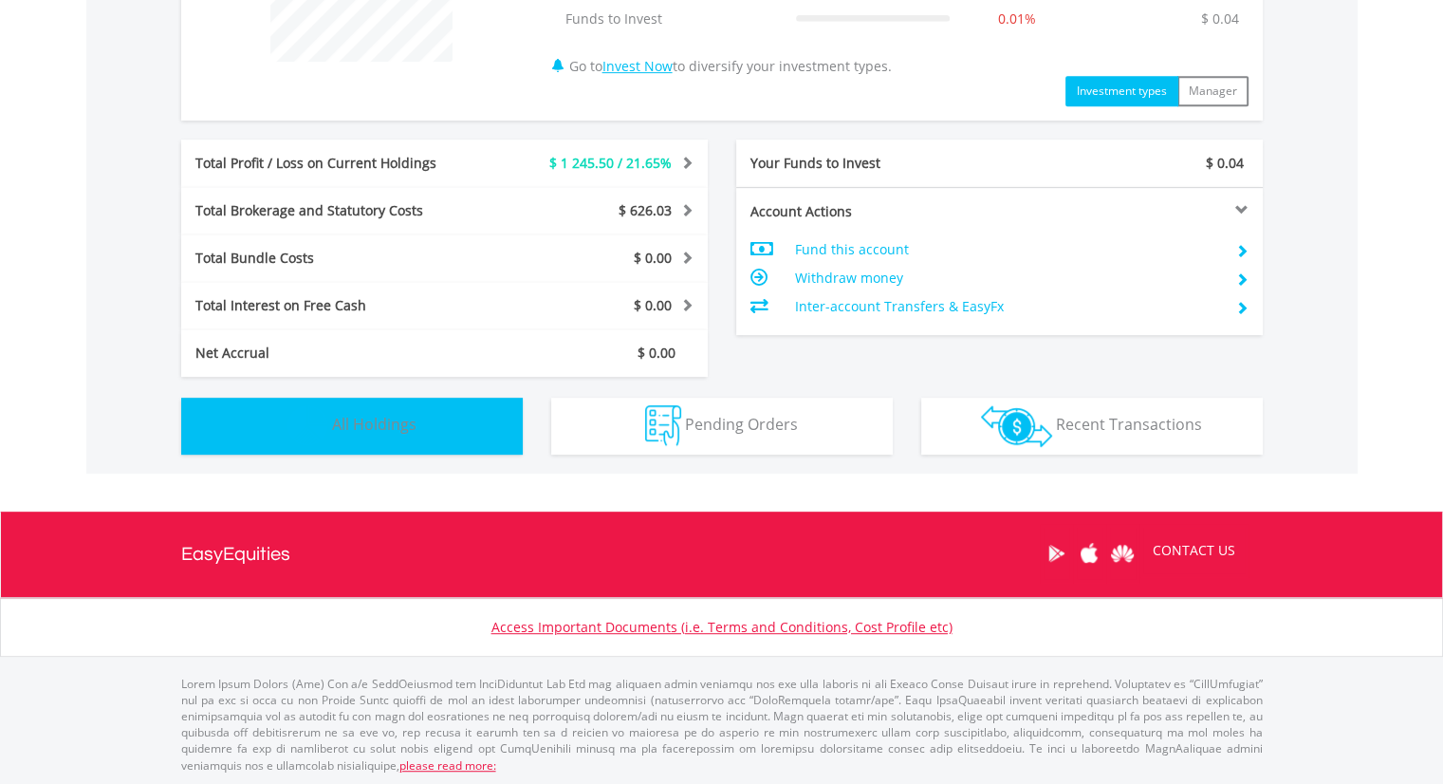
click at [458, 421] on button "Holdings All Holdings" at bounding box center [352, 426] width 342 height 57
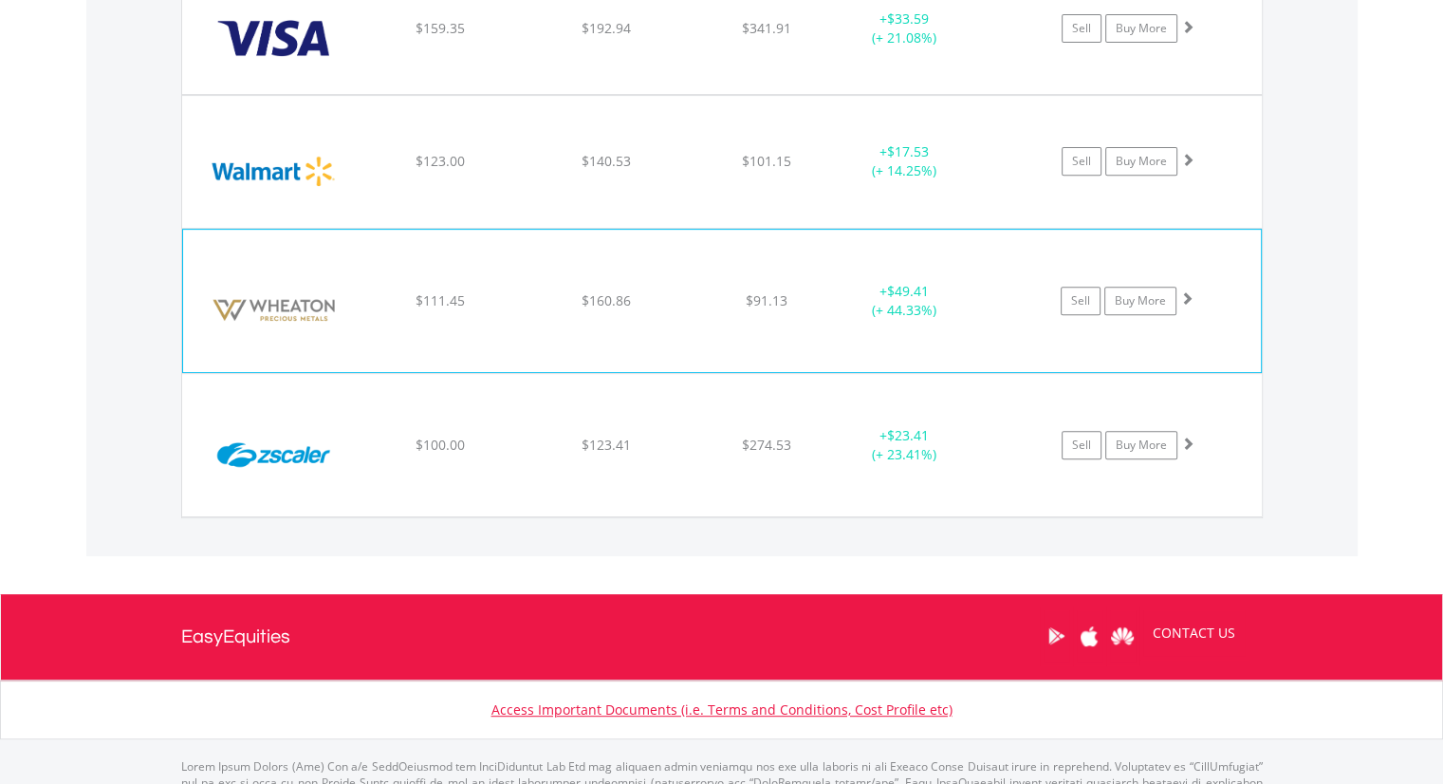
scroll to position [8006, 0]
